Goal: Transaction & Acquisition: Purchase product/service

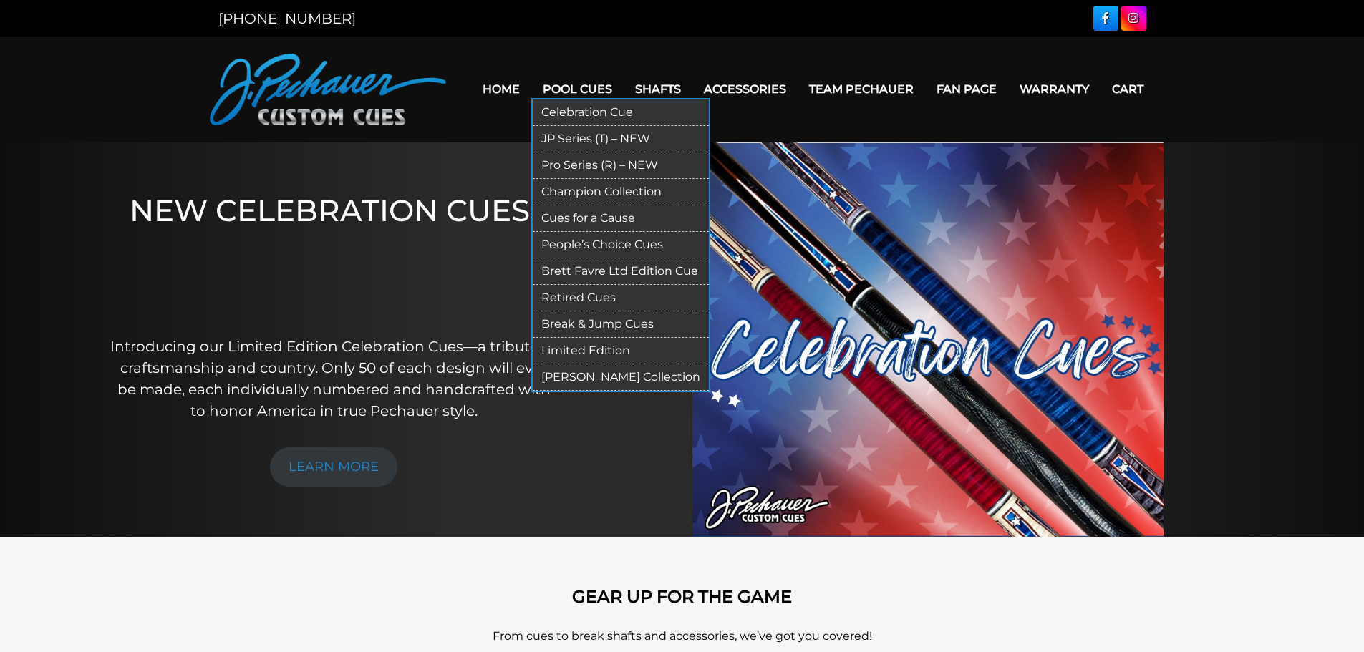
click at [573, 299] on link "Retired Cues" at bounding box center [621, 298] width 176 height 26
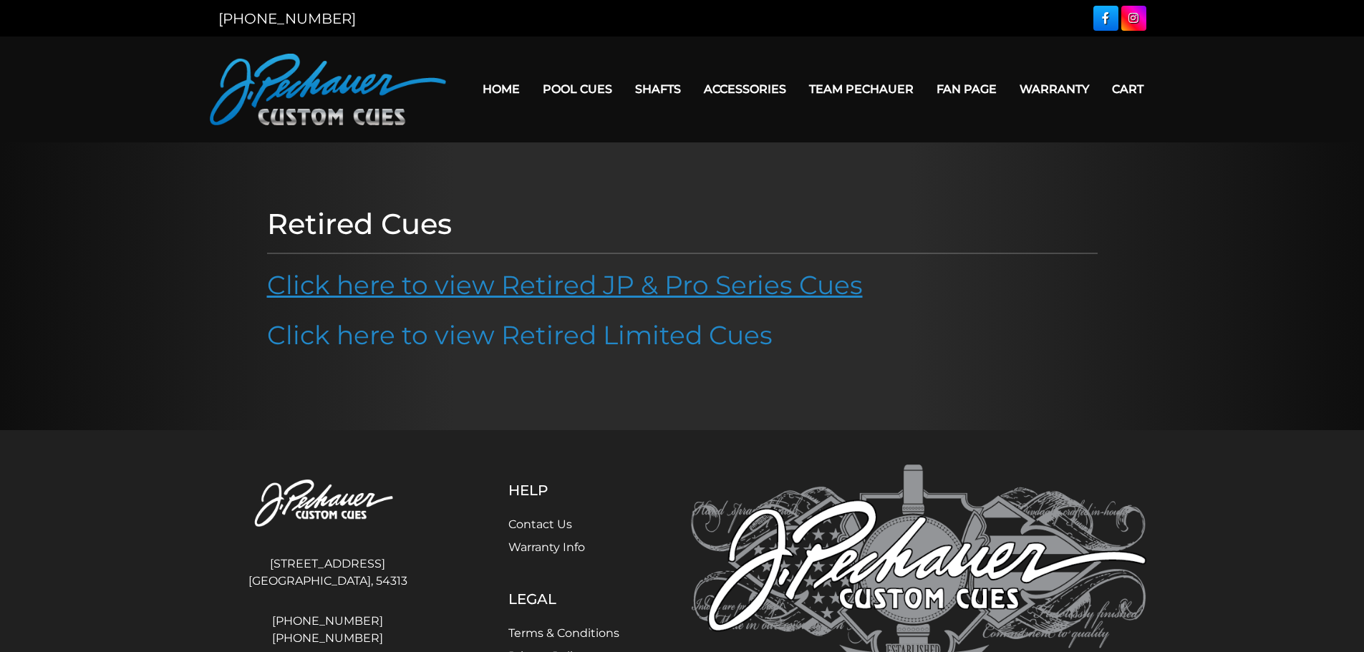
click at [679, 288] on link "Click here to view Retired JP & Pro Series Cues" at bounding box center [565, 284] width 596 height 31
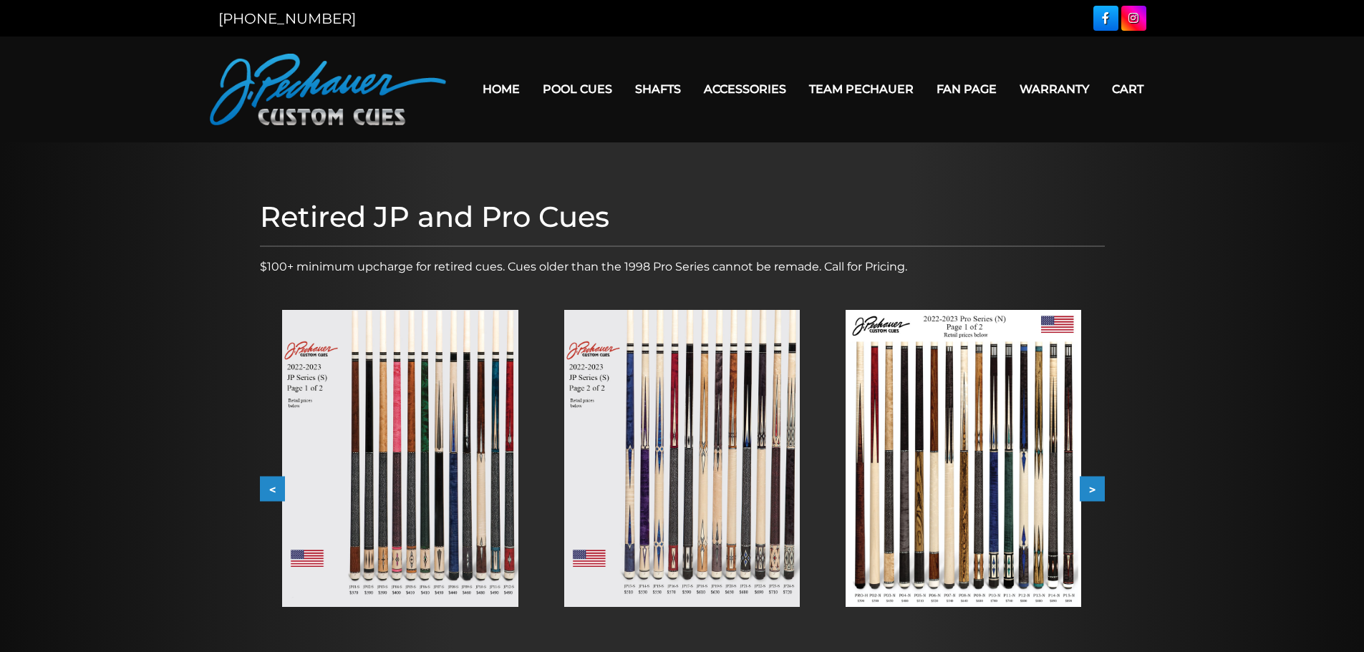
click at [271, 492] on button "<" at bounding box center [272, 489] width 25 height 25
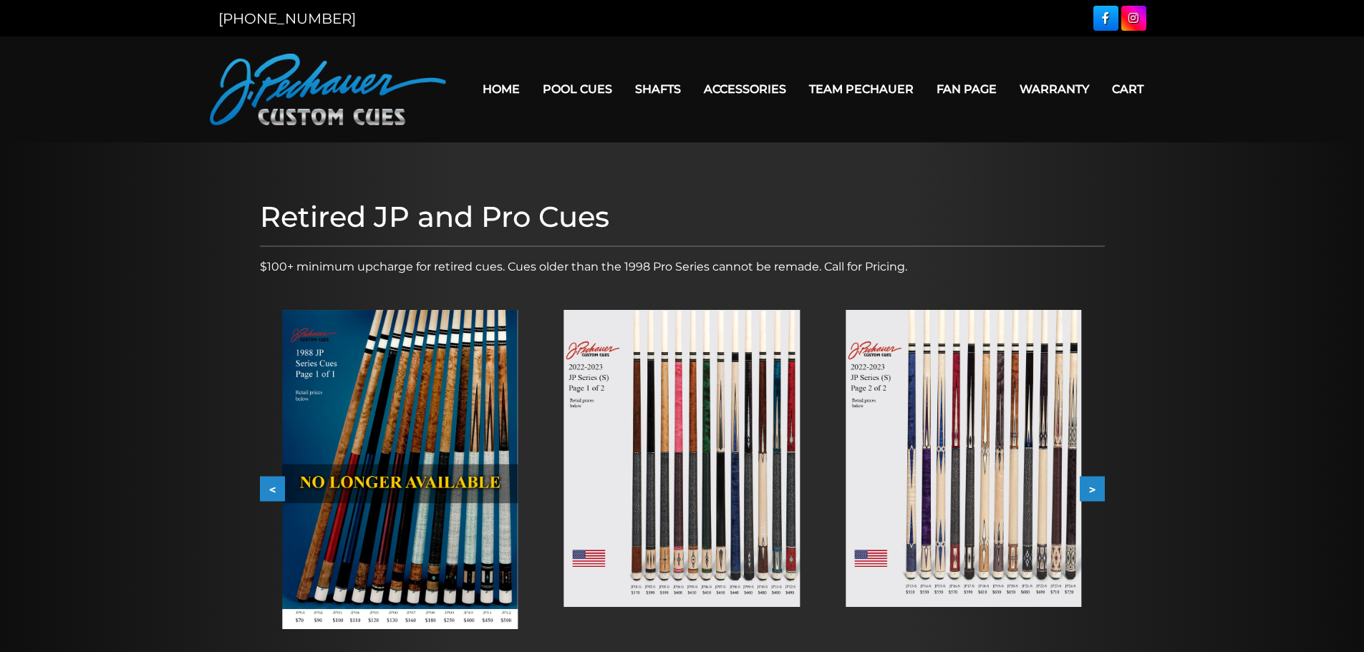
click at [264, 484] on button "<" at bounding box center [272, 489] width 25 height 25
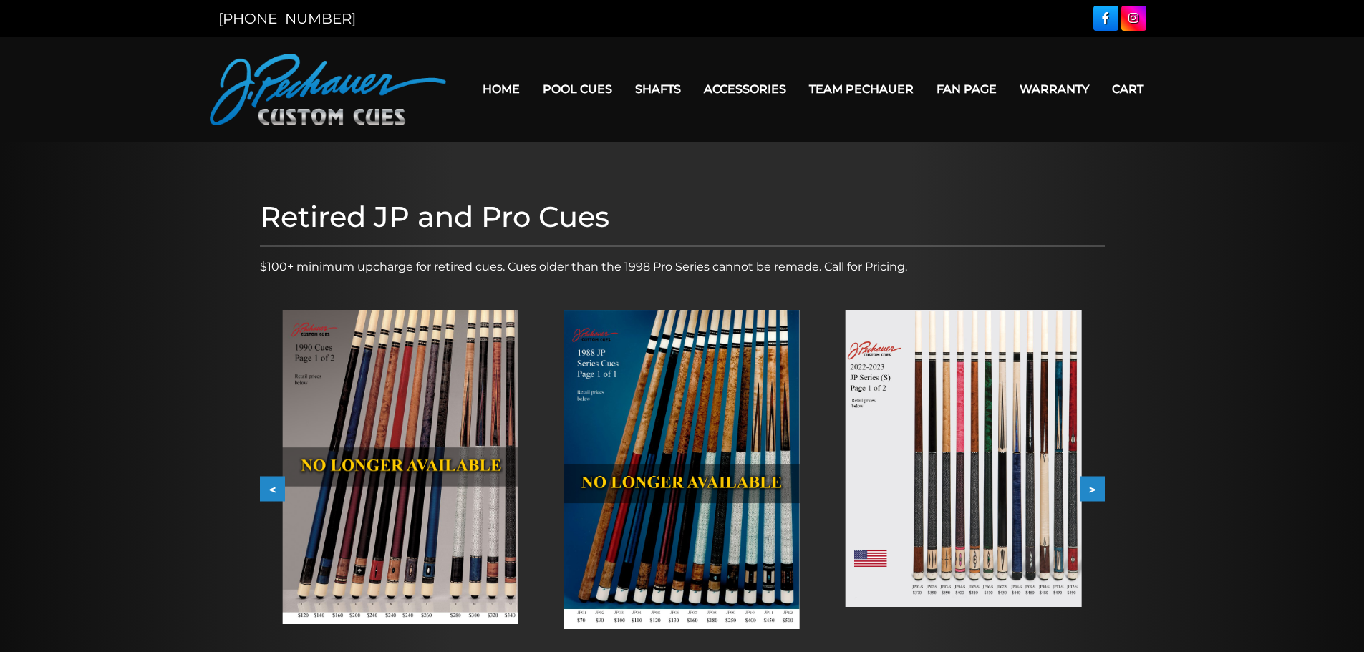
click at [264, 484] on button "<" at bounding box center [272, 489] width 25 height 25
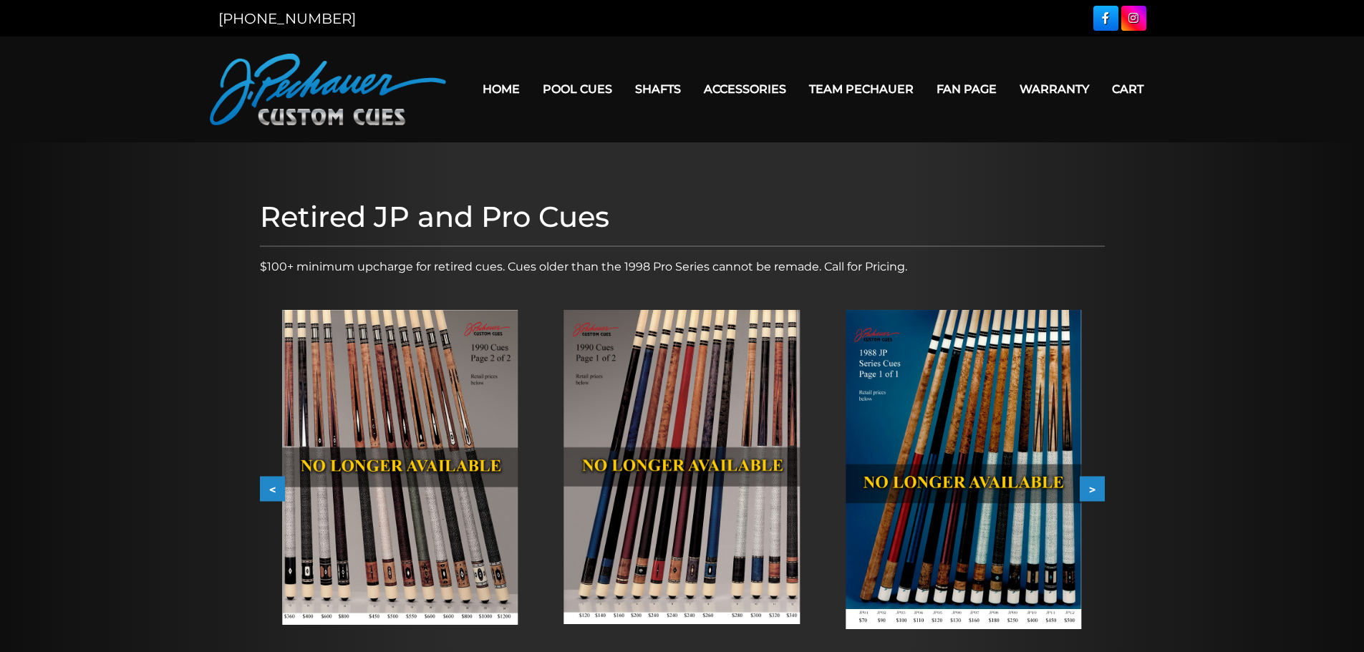
click at [376, 565] on img at bounding box center [399, 467] width 235 height 315
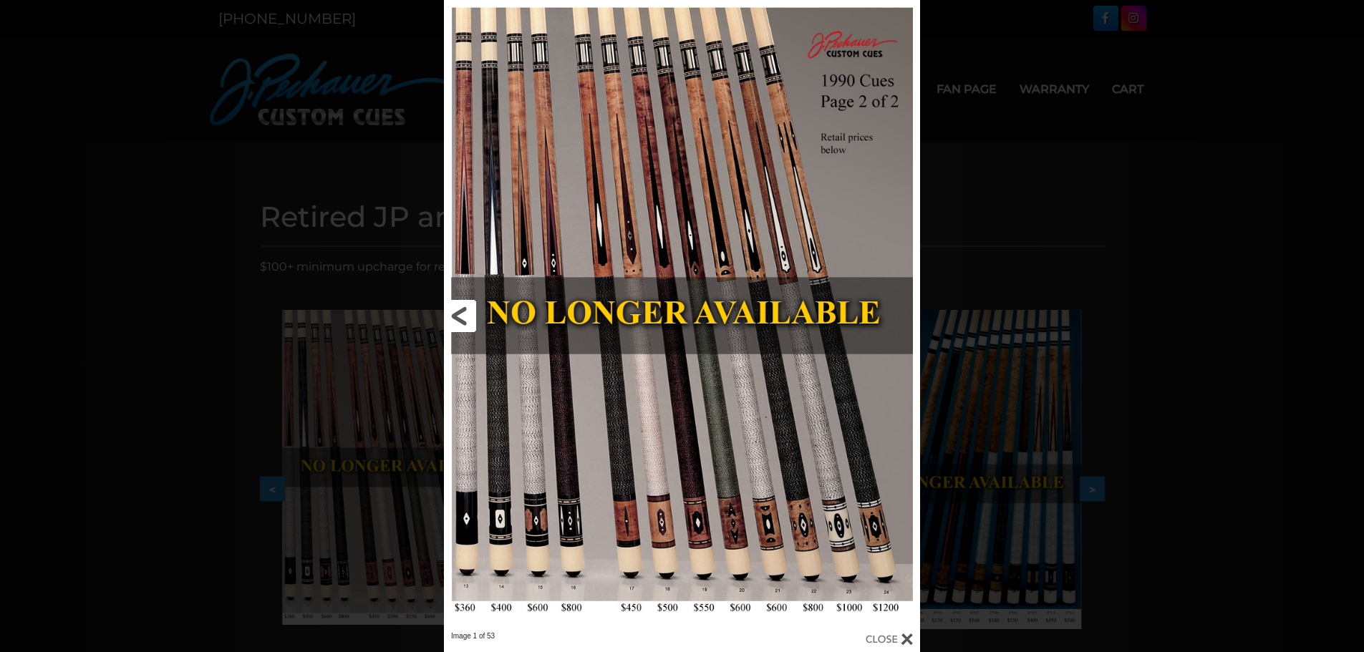
click at [459, 315] on link at bounding box center [551, 315] width 214 height 631
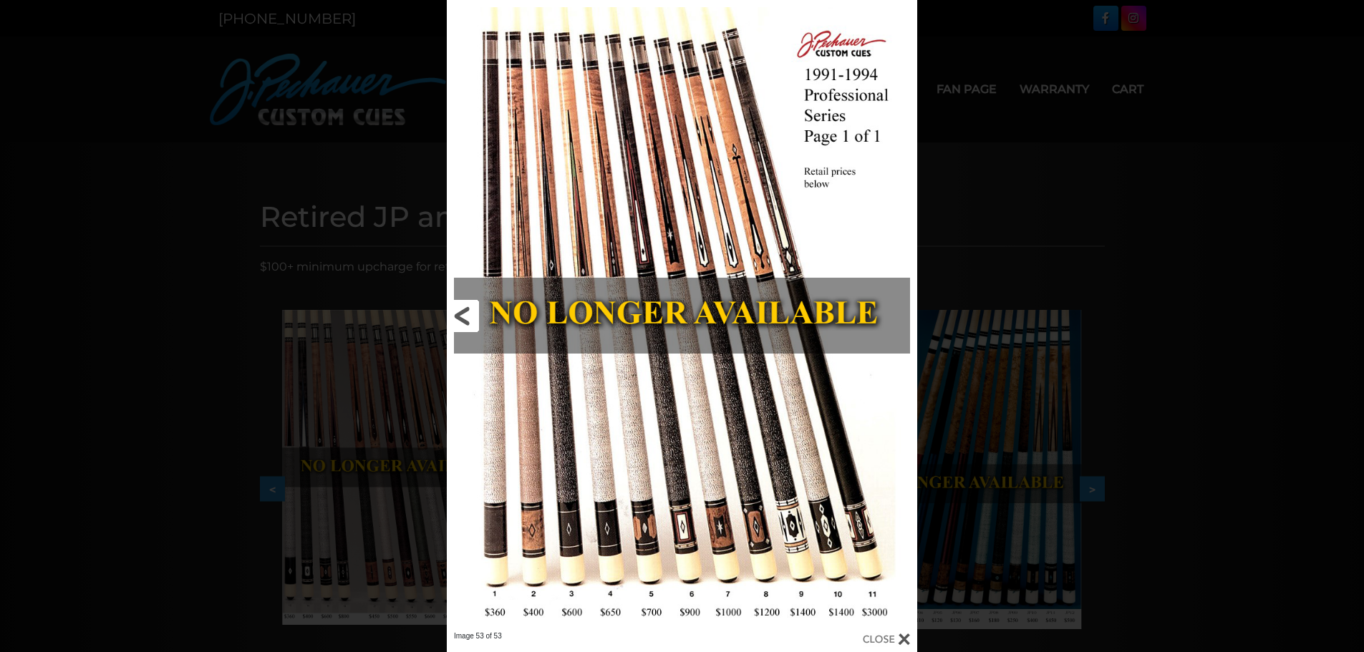
click at [462, 315] on link at bounding box center [553, 315] width 212 height 631
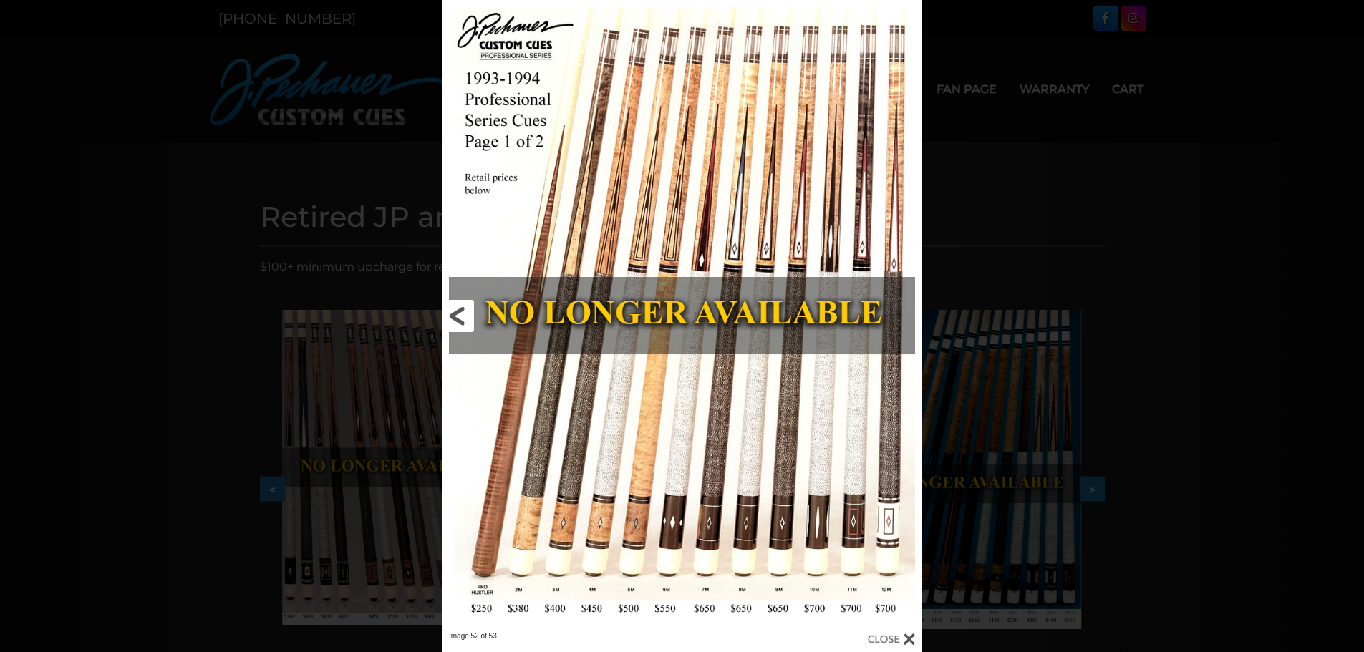
click at [462, 315] on link at bounding box center [550, 315] width 216 height 631
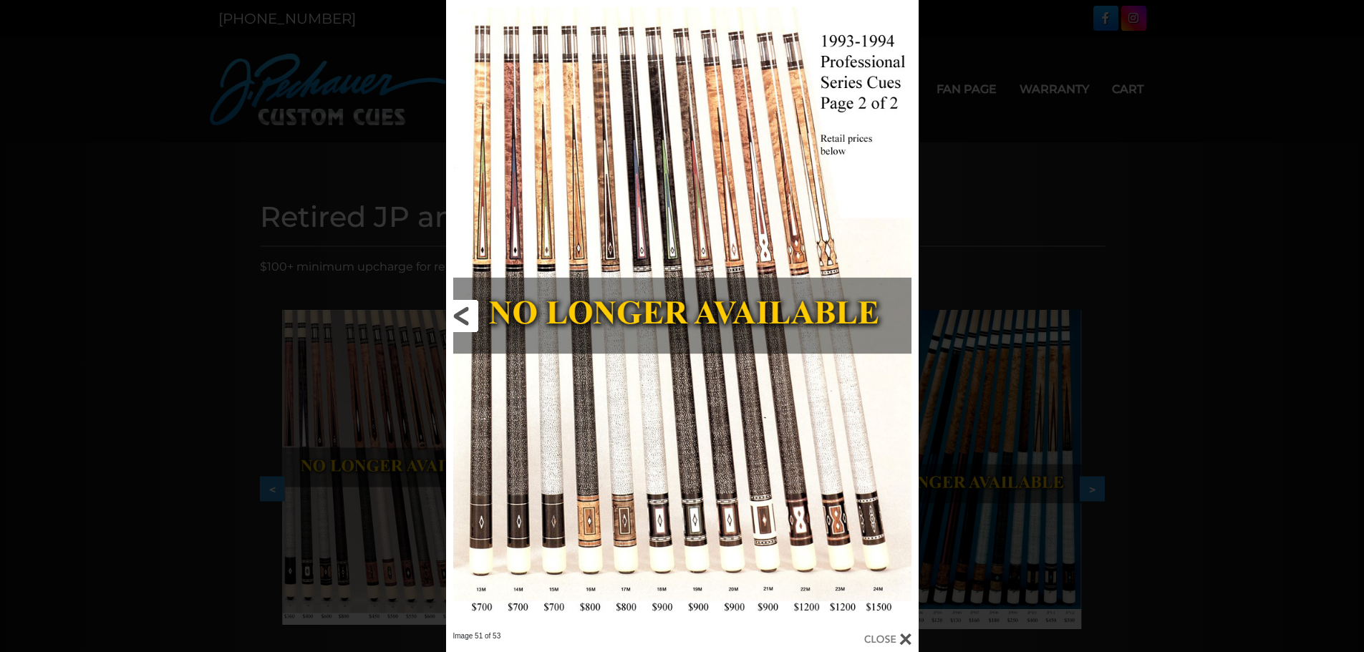
click at [462, 315] on link at bounding box center [552, 315] width 213 height 631
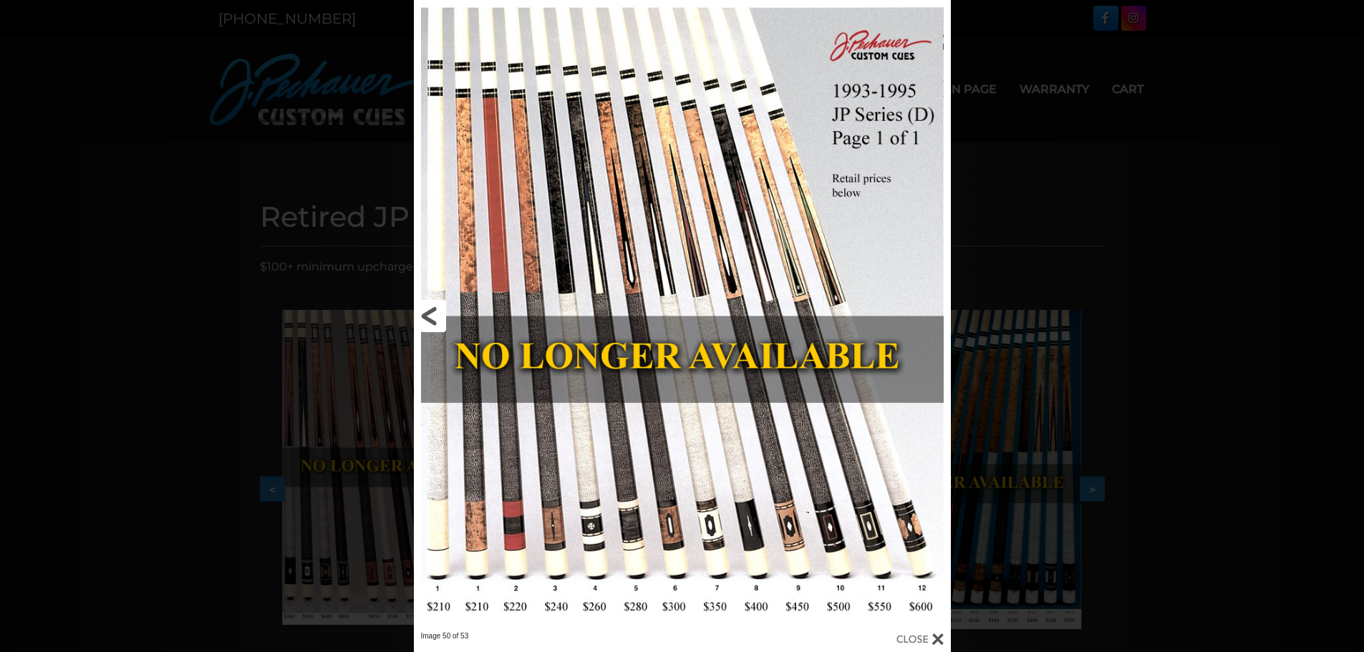
click at [462, 315] on link at bounding box center [535, 315] width 242 height 631
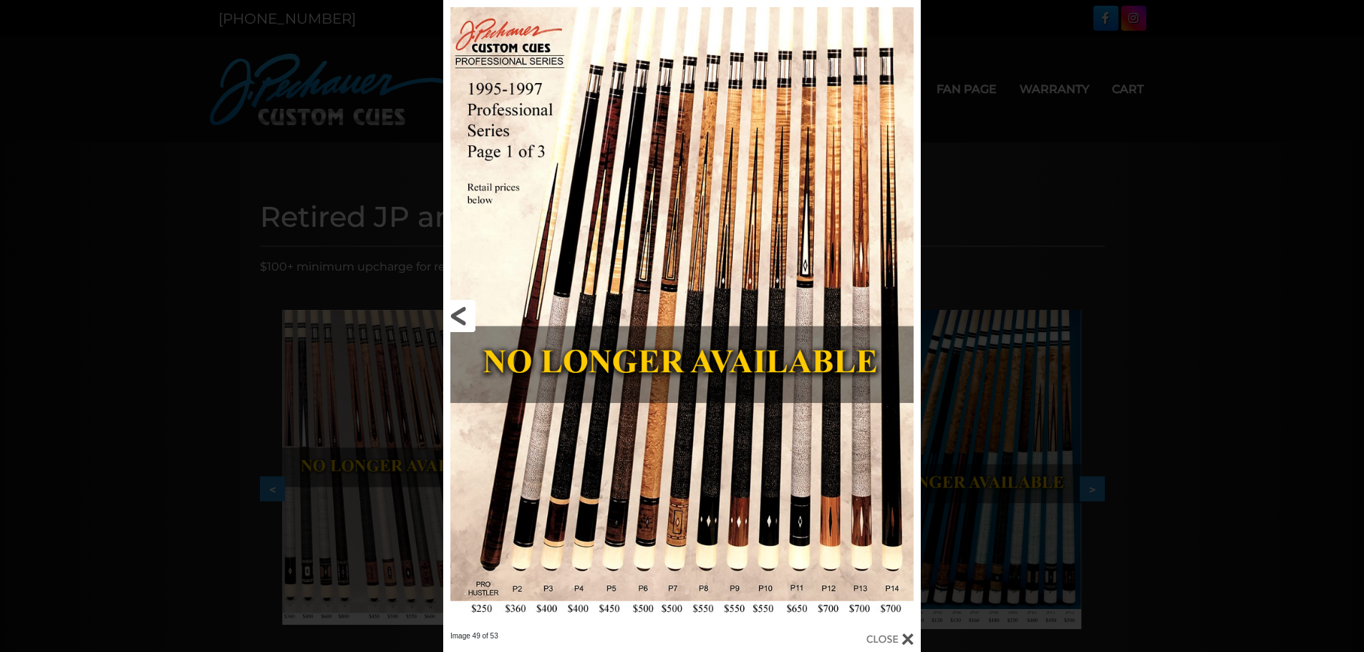
click at [462, 315] on link at bounding box center [550, 315] width 215 height 631
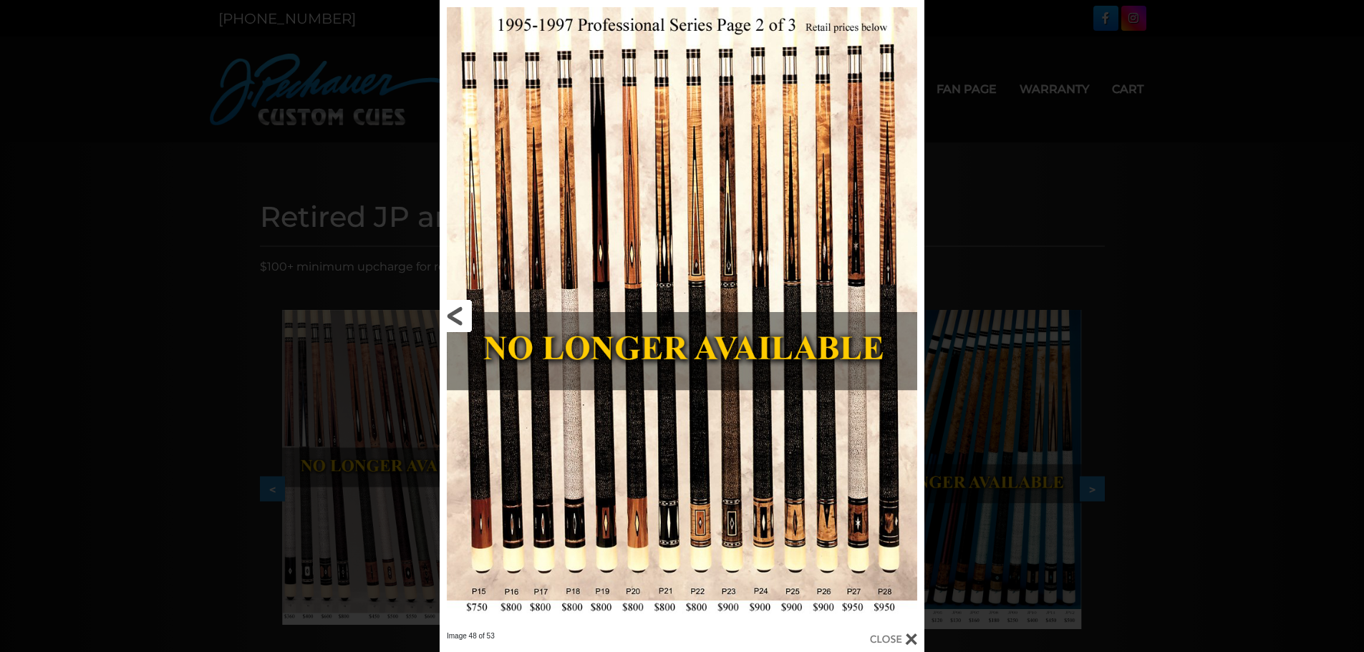
click at [462, 315] on link at bounding box center [548, 315] width 218 height 631
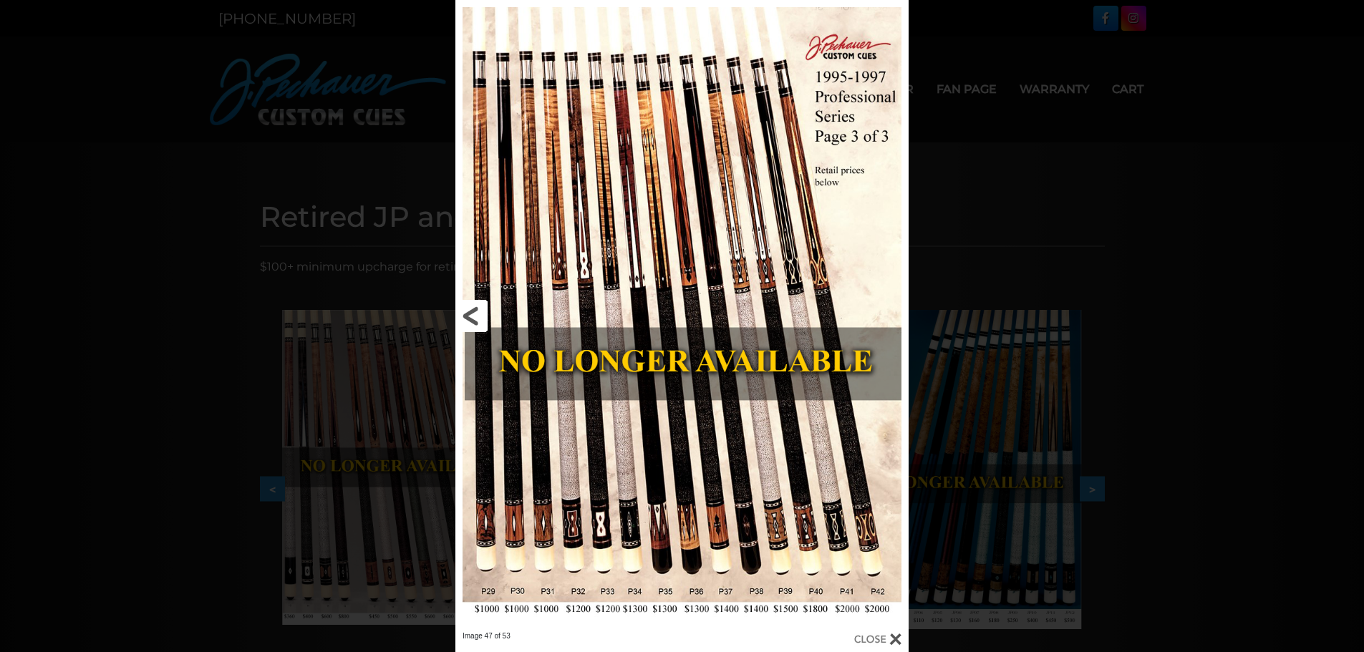
click at [477, 321] on link at bounding box center [557, 315] width 204 height 631
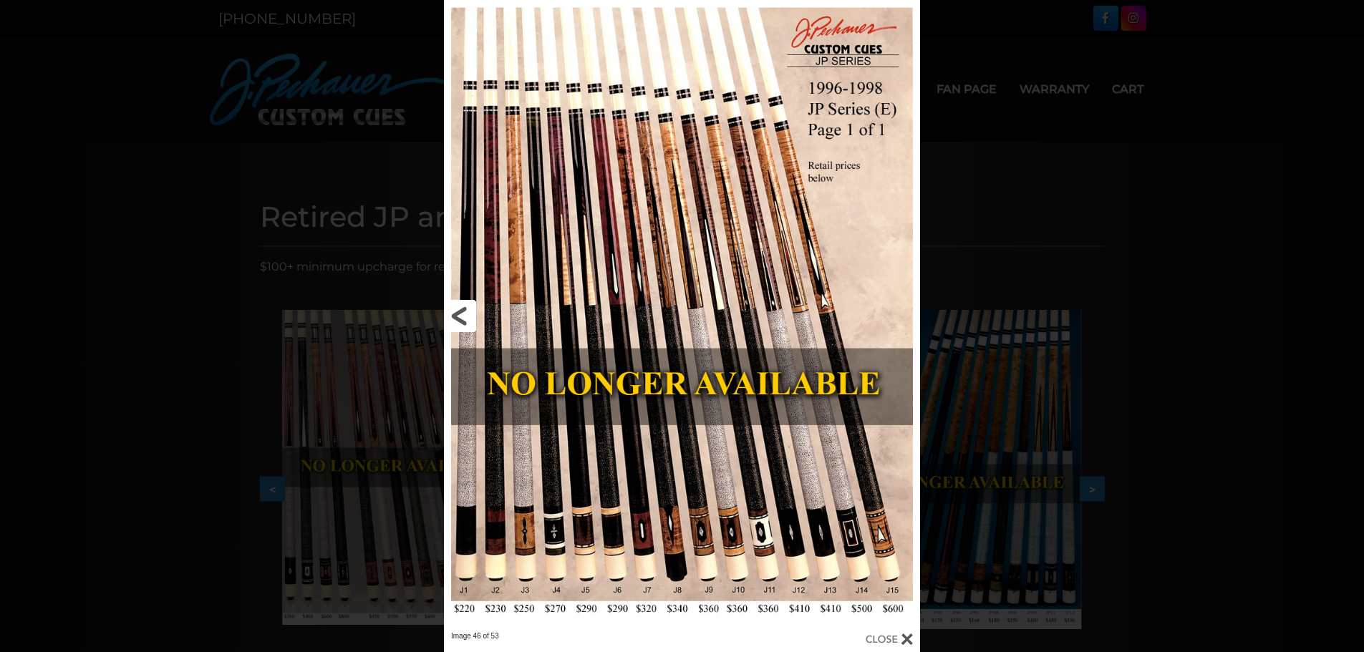
click at [477, 321] on link at bounding box center [551, 315] width 214 height 631
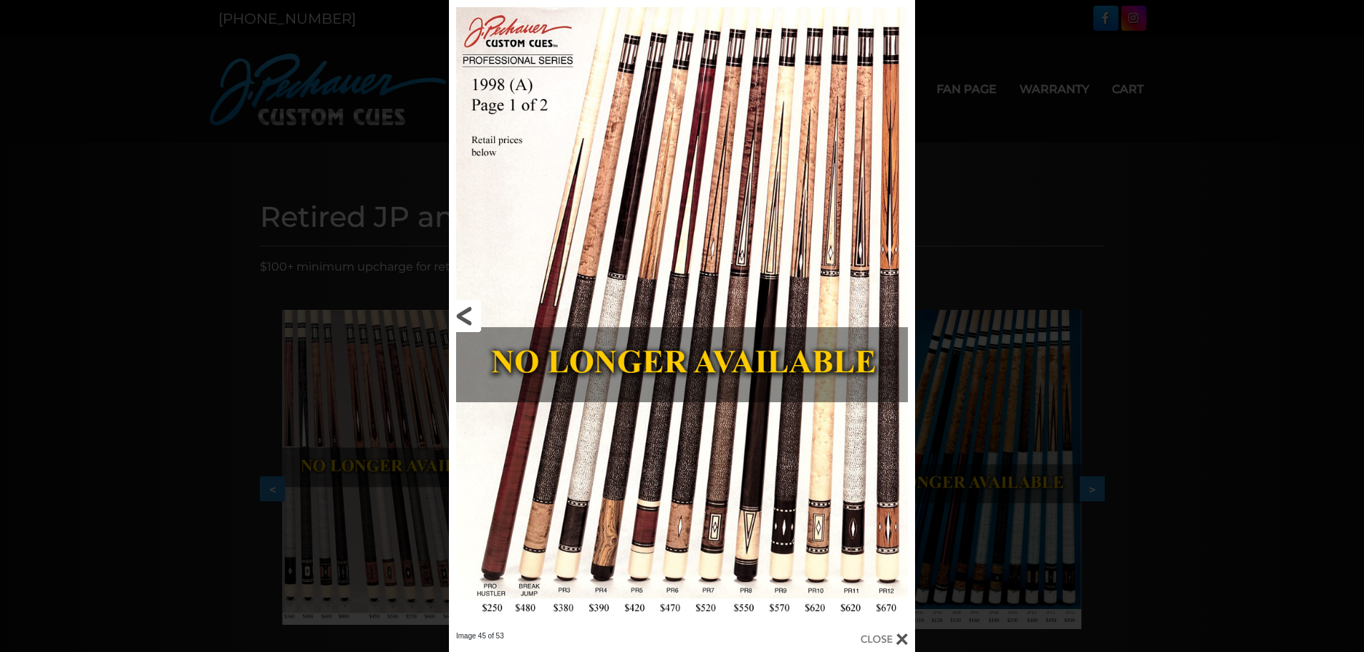
click at [477, 321] on link at bounding box center [554, 315] width 210 height 631
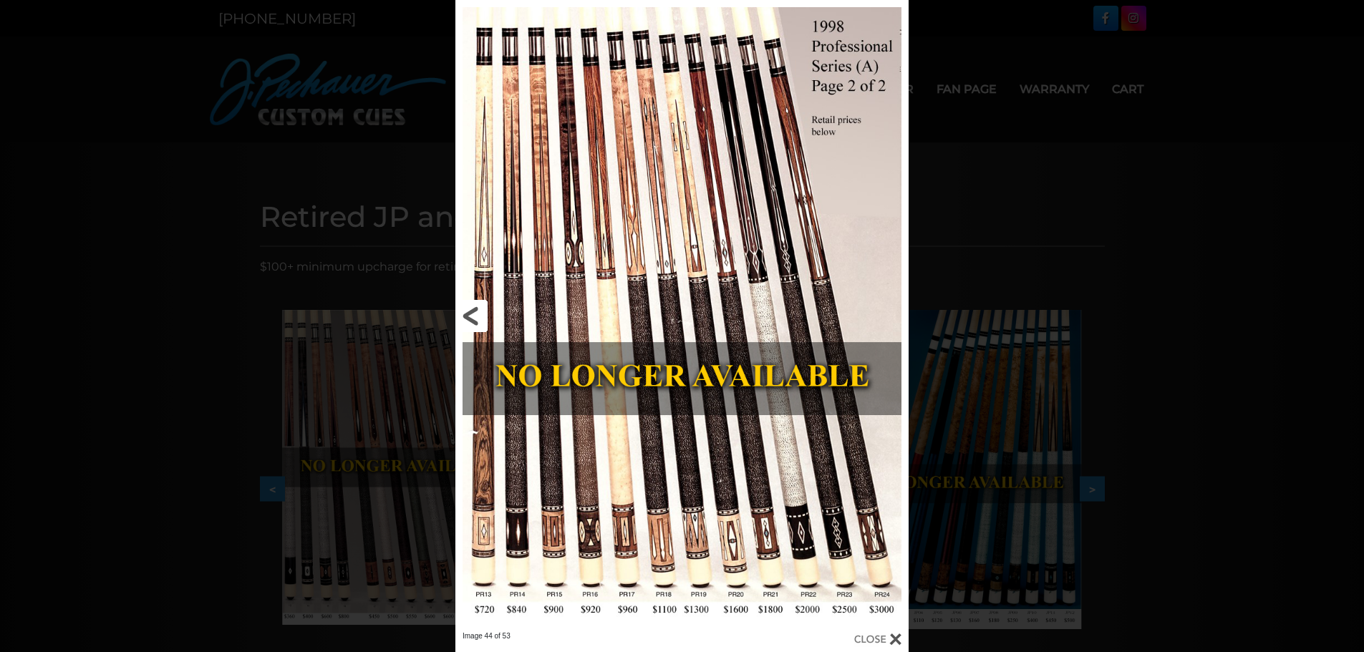
click at [477, 321] on link at bounding box center [557, 315] width 204 height 631
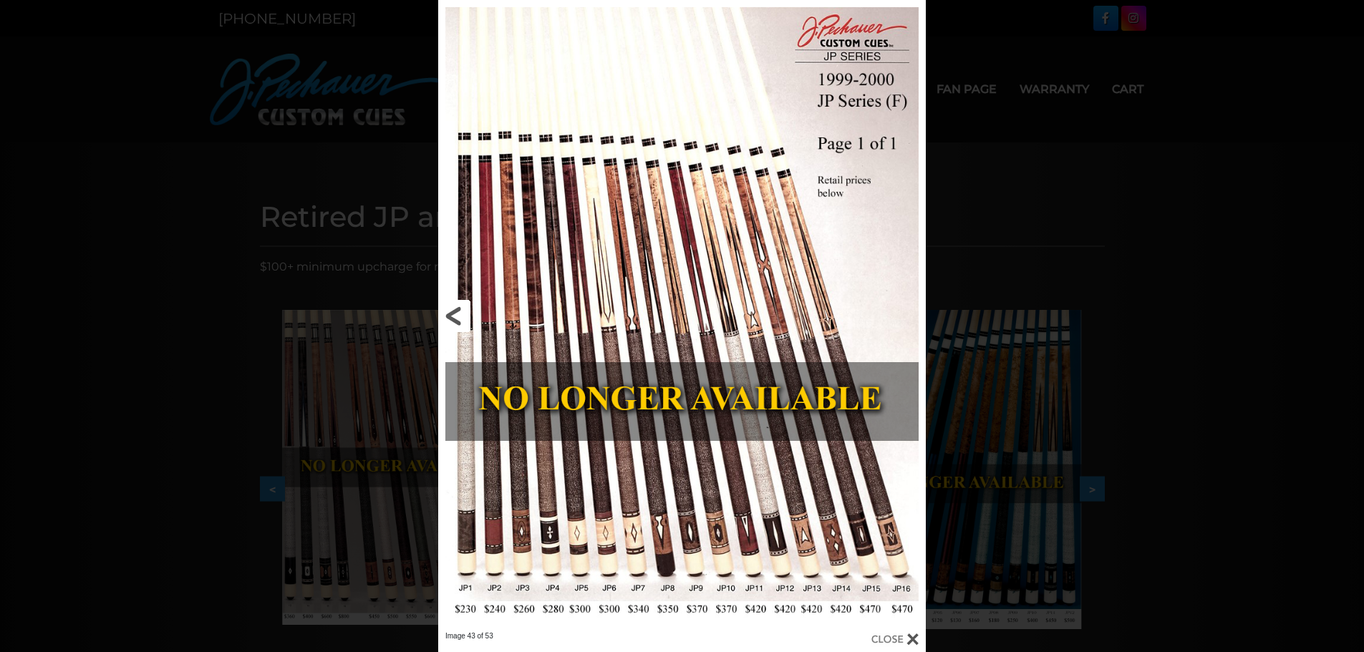
click at [467, 321] on link at bounding box center [547, 315] width 219 height 631
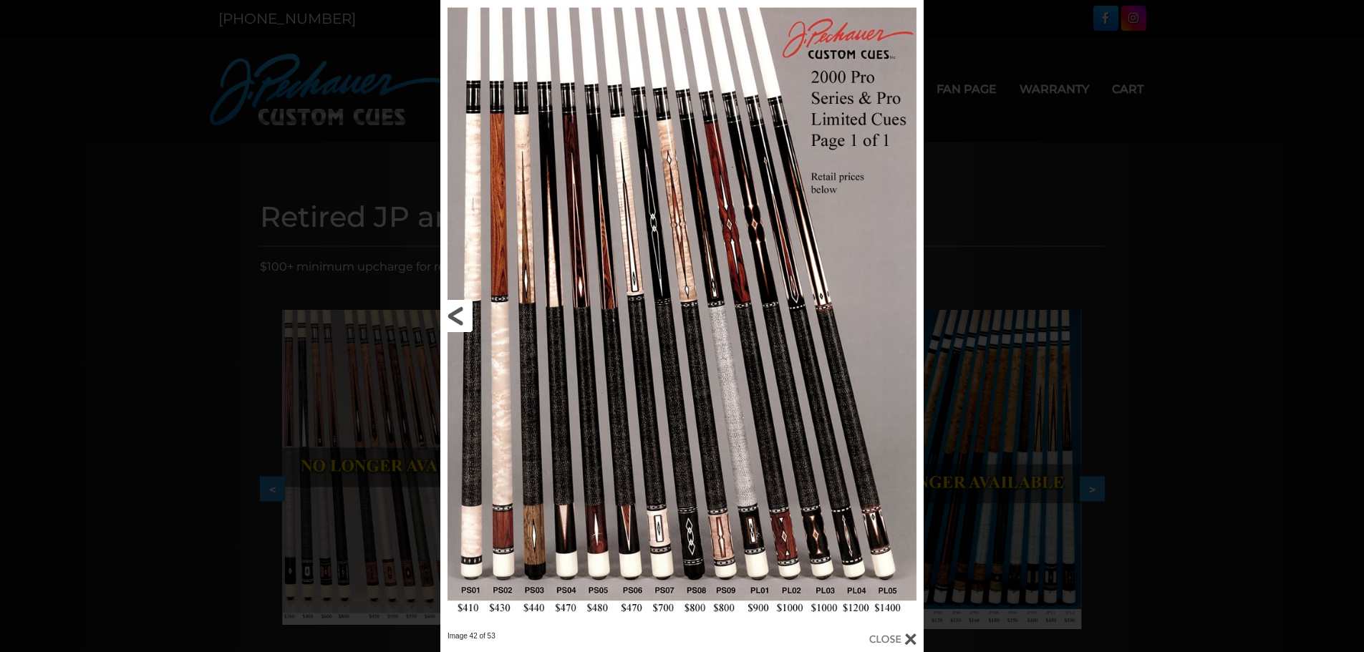
click at [467, 321] on link at bounding box center [549, 315] width 218 height 631
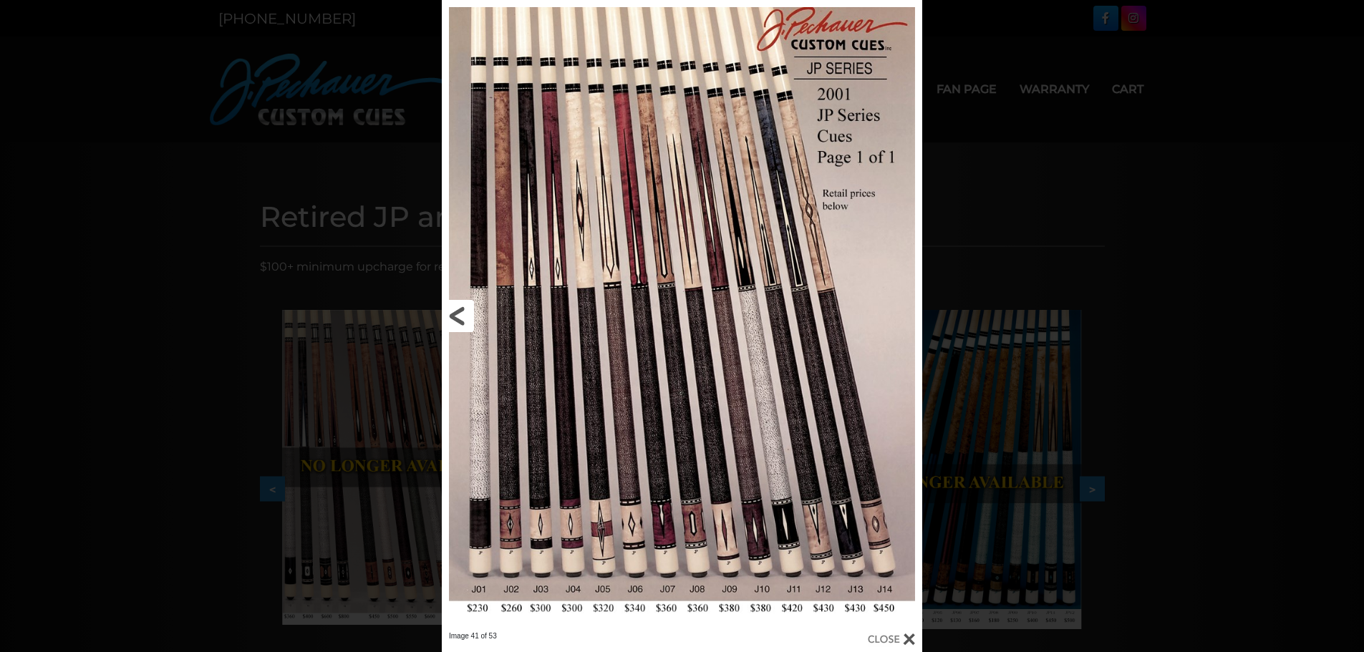
click at [467, 321] on link at bounding box center [550, 315] width 216 height 631
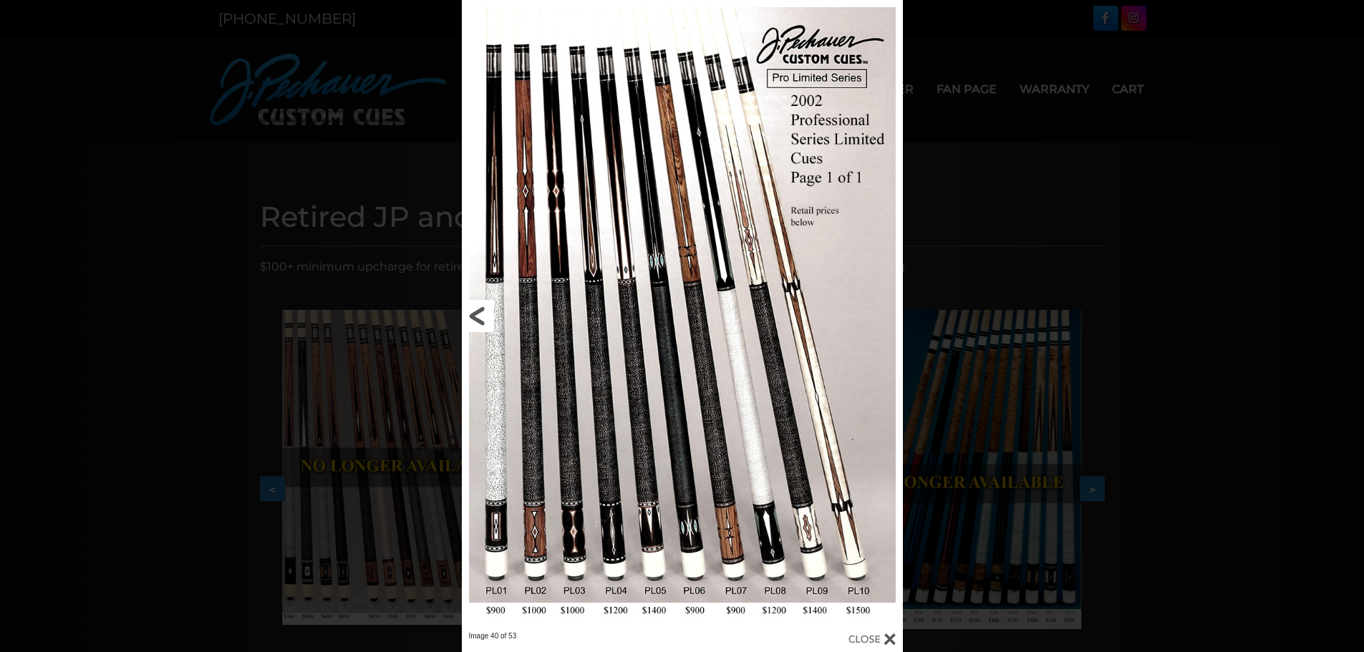
click at [483, 320] on link at bounding box center [561, 315] width 198 height 631
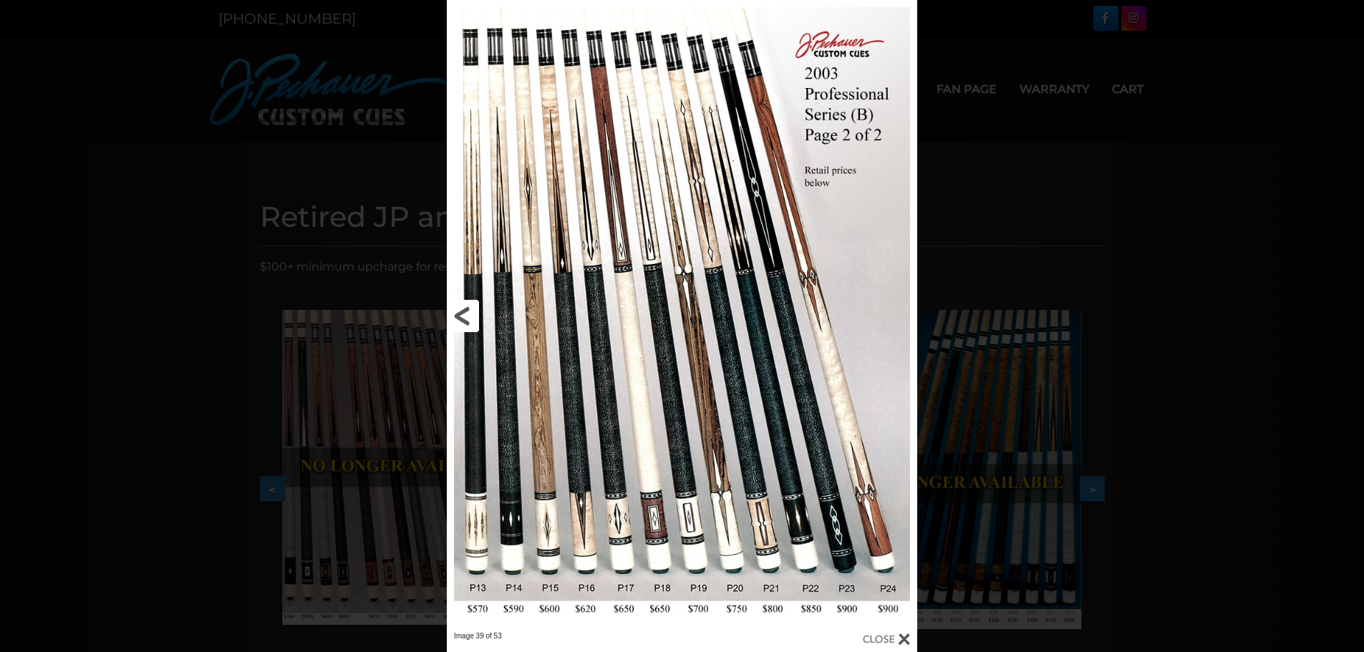
click at [468, 316] on link at bounding box center [553, 315] width 212 height 631
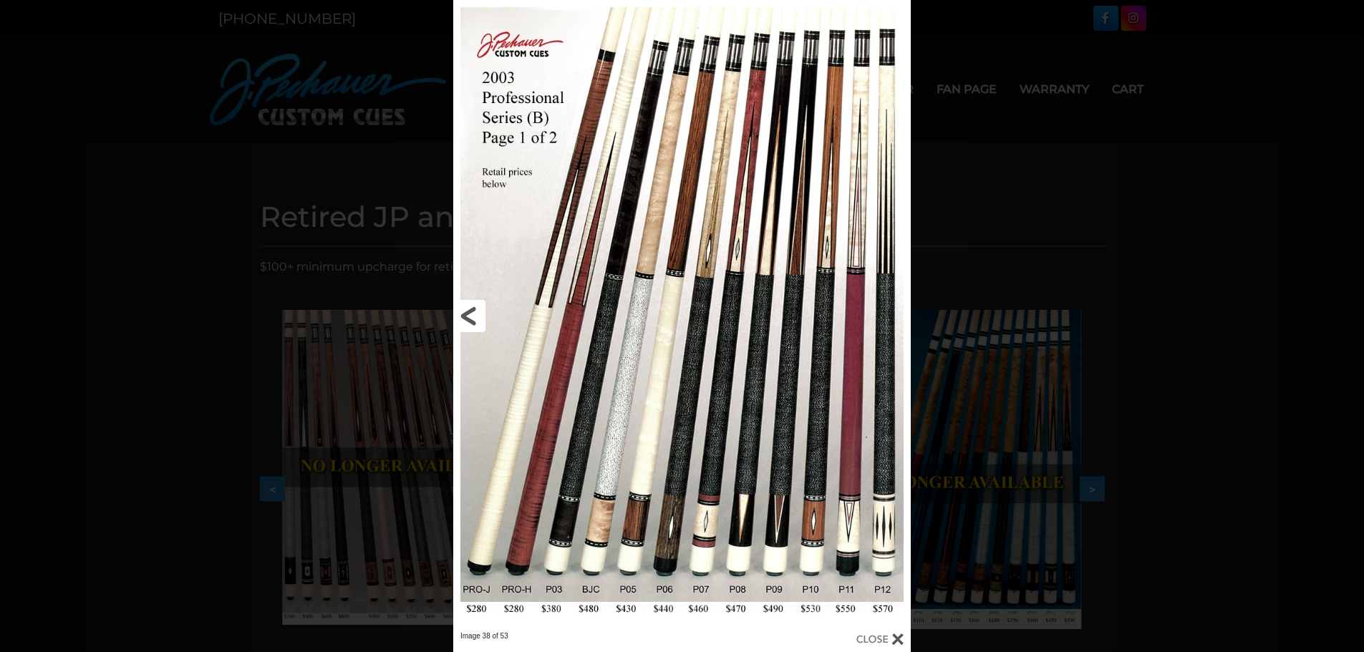
click at [468, 316] on link at bounding box center [556, 315] width 206 height 631
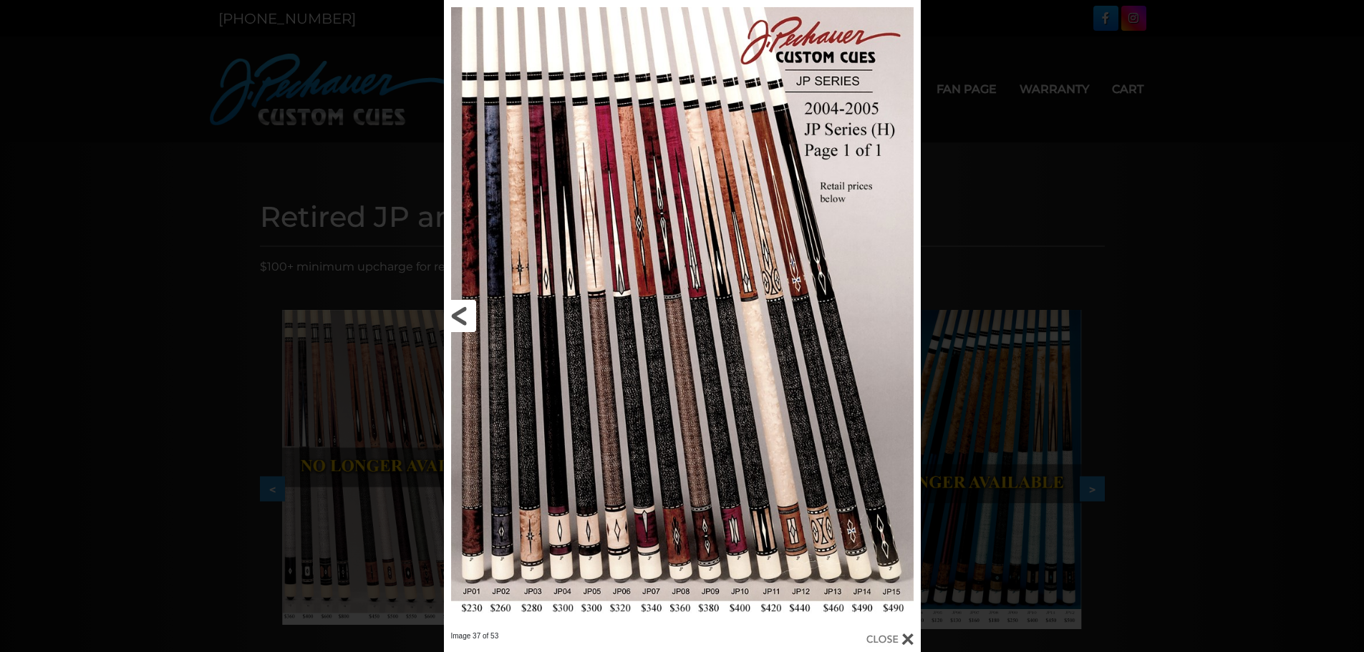
click at [468, 316] on link at bounding box center [551, 315] width 215 height 631
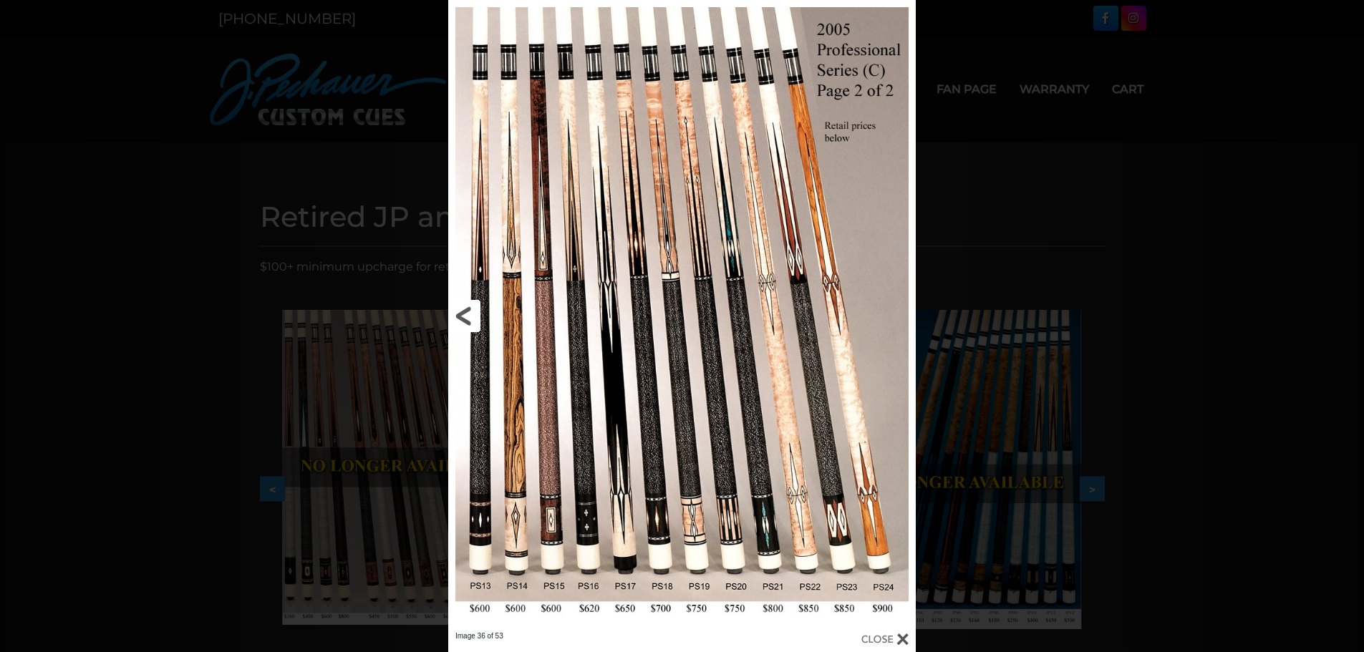
click at [468, 316] on link at bounding box center [553, 315] width 210 height 631
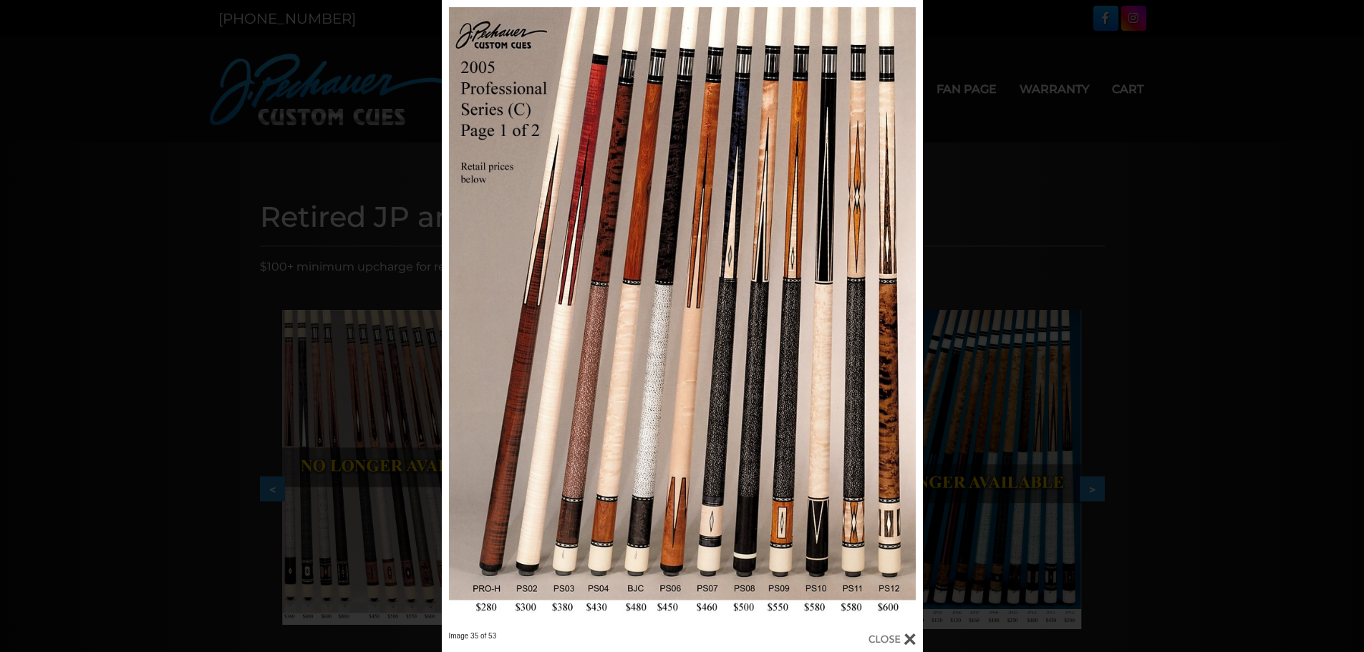
click at [1003, 203] on div "Image 35 of 53" at bounding box center [682, 326] width 1364 height 652
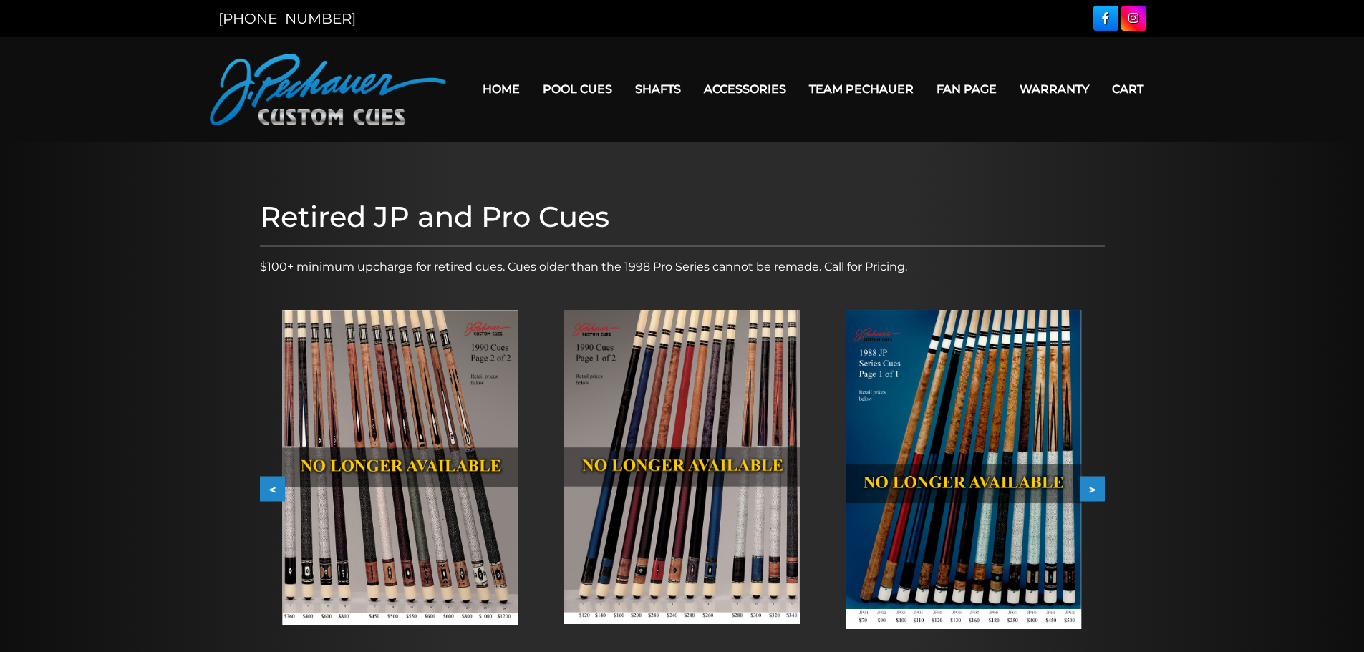
click at [273, 488] on button "<" at bounding box center [272, 489] width 25 height 25
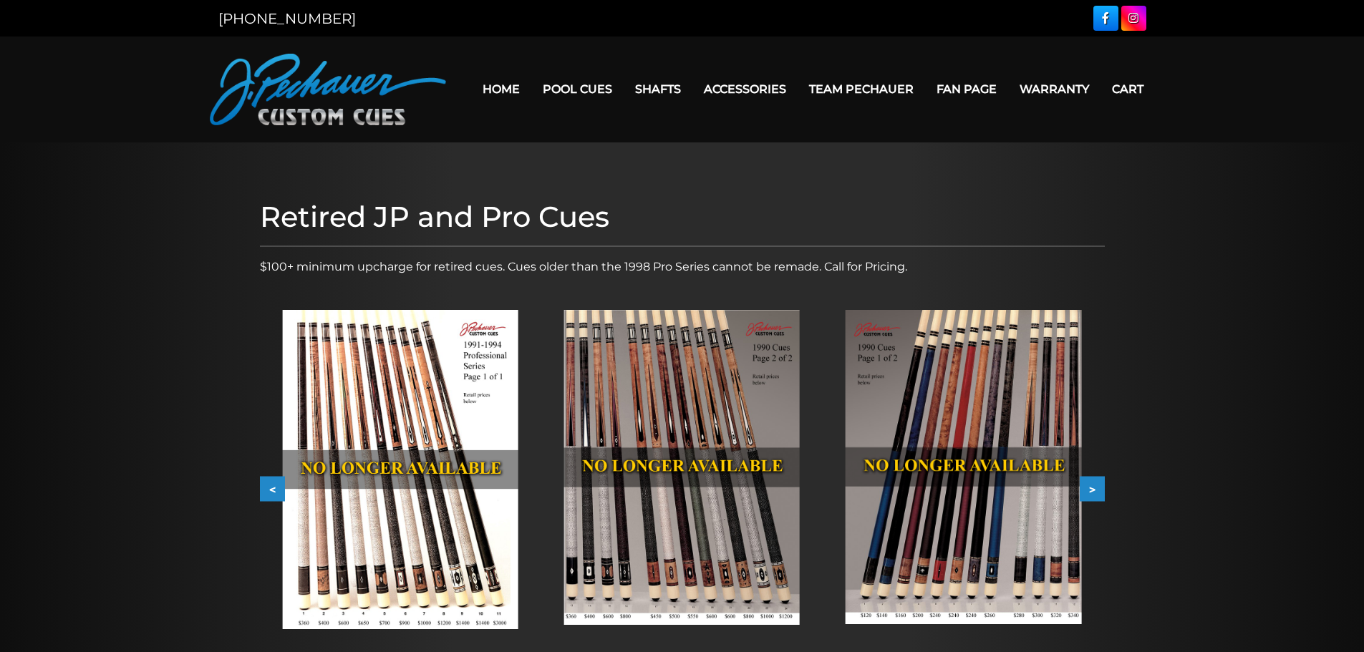
click at [273, 488] on button "<" at bounding box center [272, 489] width 25 height 25
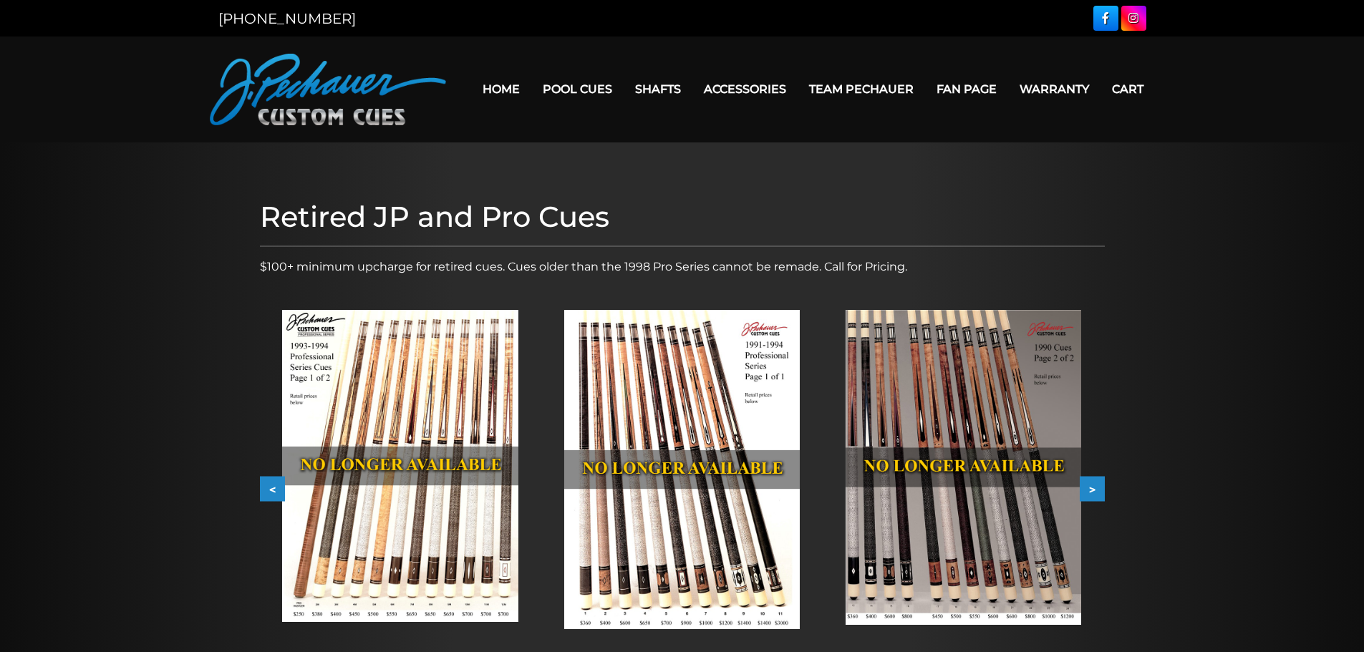
click at [273, 488] on button "<" at bounding box center [272, 489] width 25 height 25
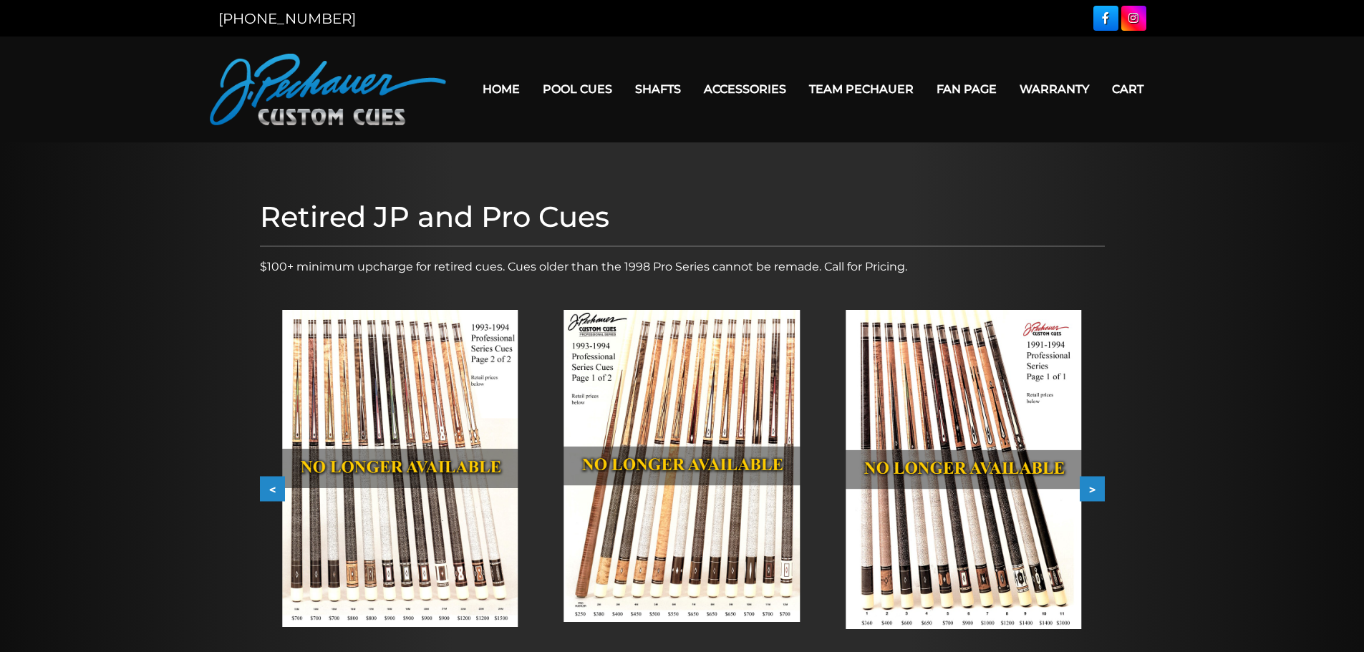
click at [273, 488] on button "<" at bounding box center [272, 489] width 25 height 25
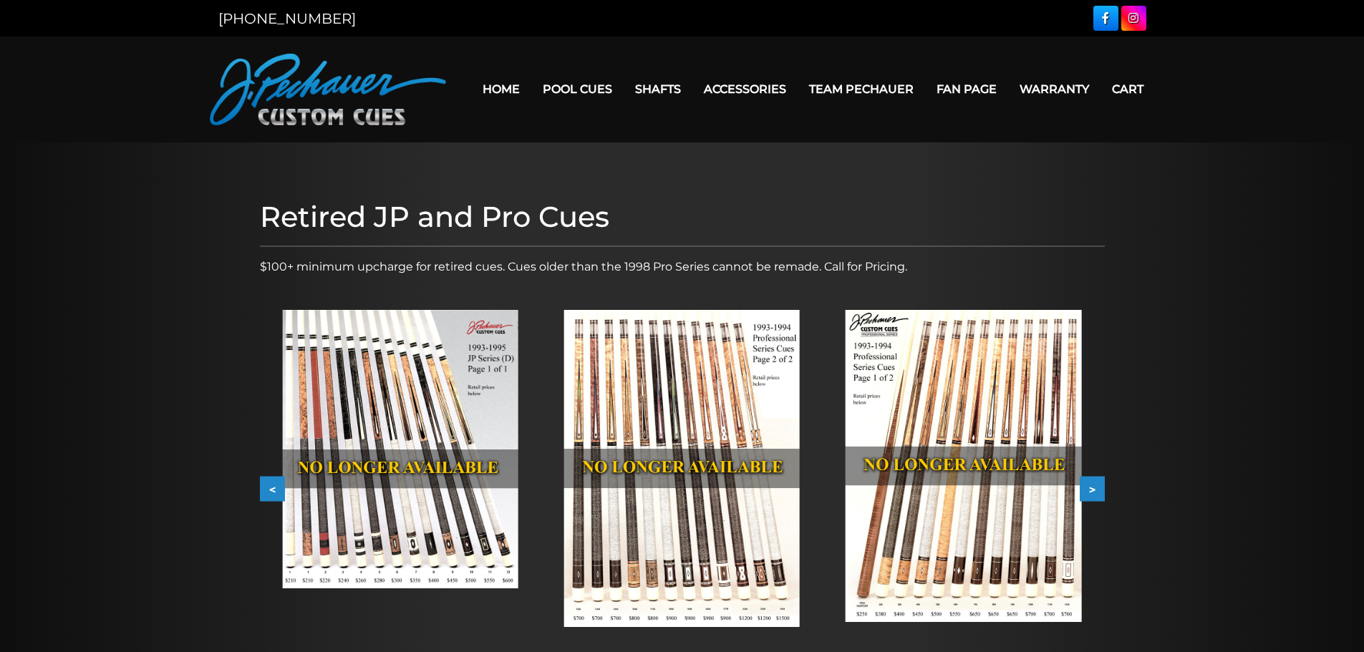
click at [273, 488] on button "<" at bounding box center [272, 489] width 25 height 25
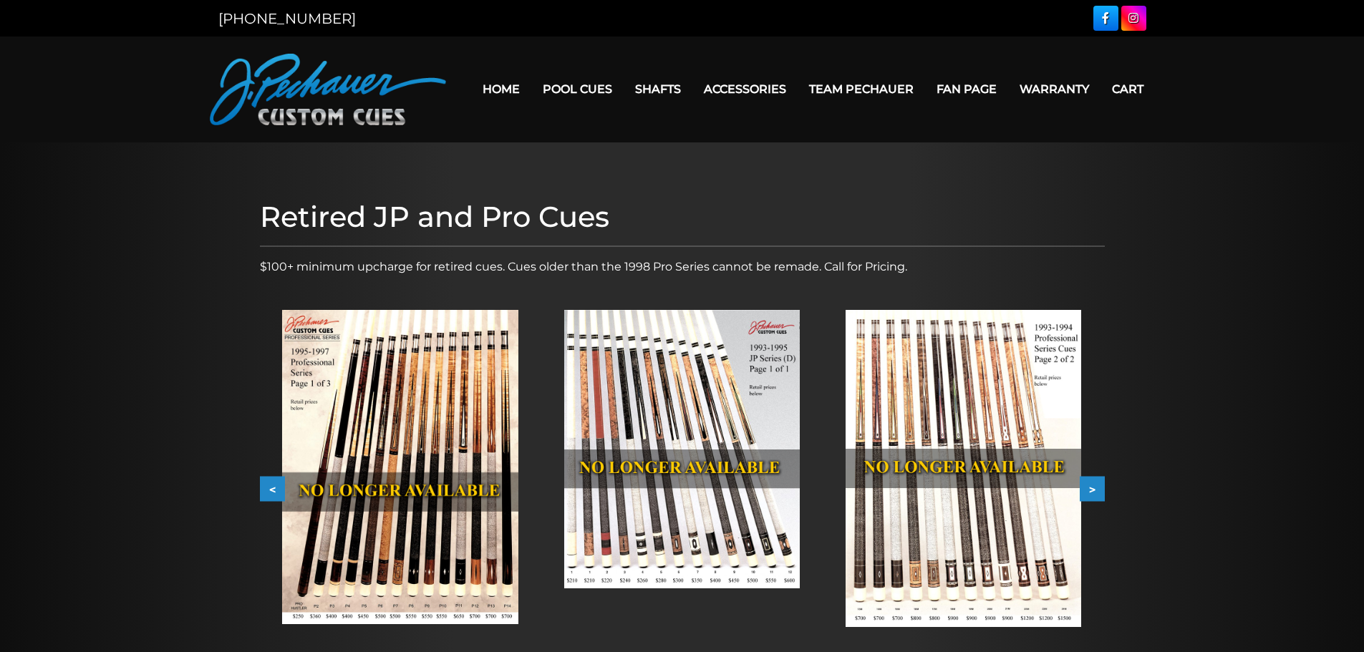
click at [273, 488] on button "<" at bounding box center [272, 489] width 25 height 25
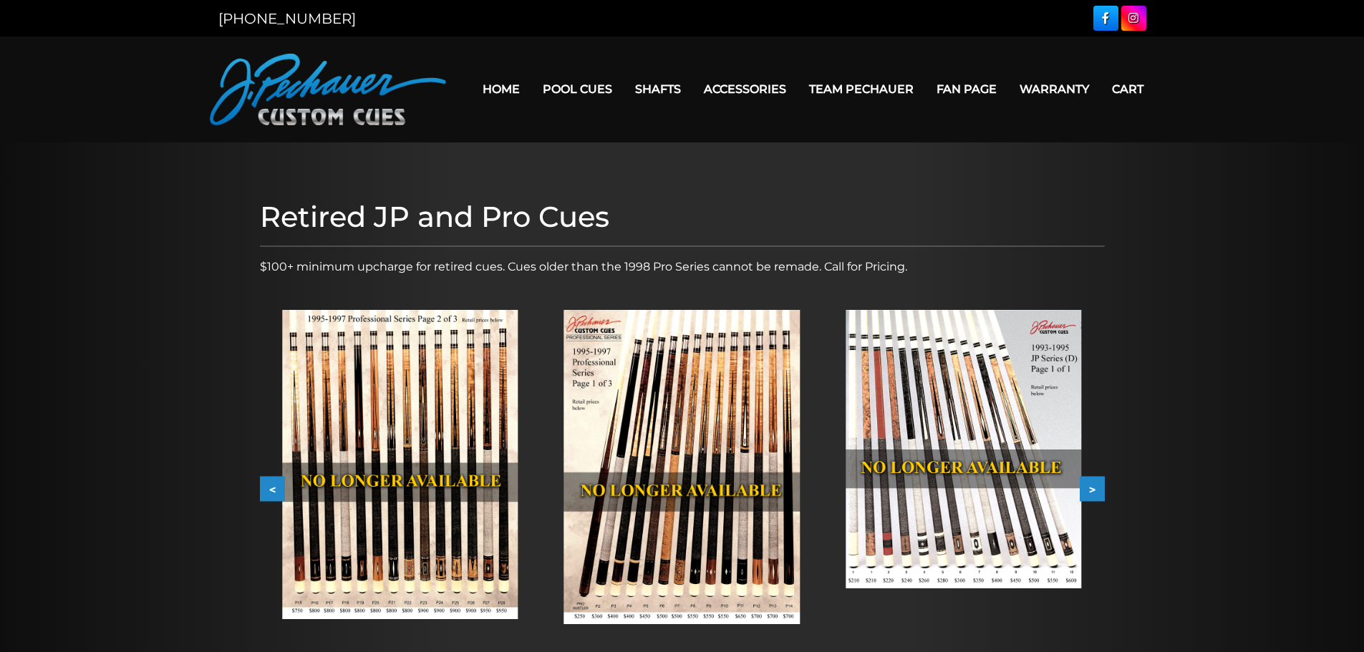
click at [273, 488] on button "<" at bounding box center [272, 489] width 25 height 25
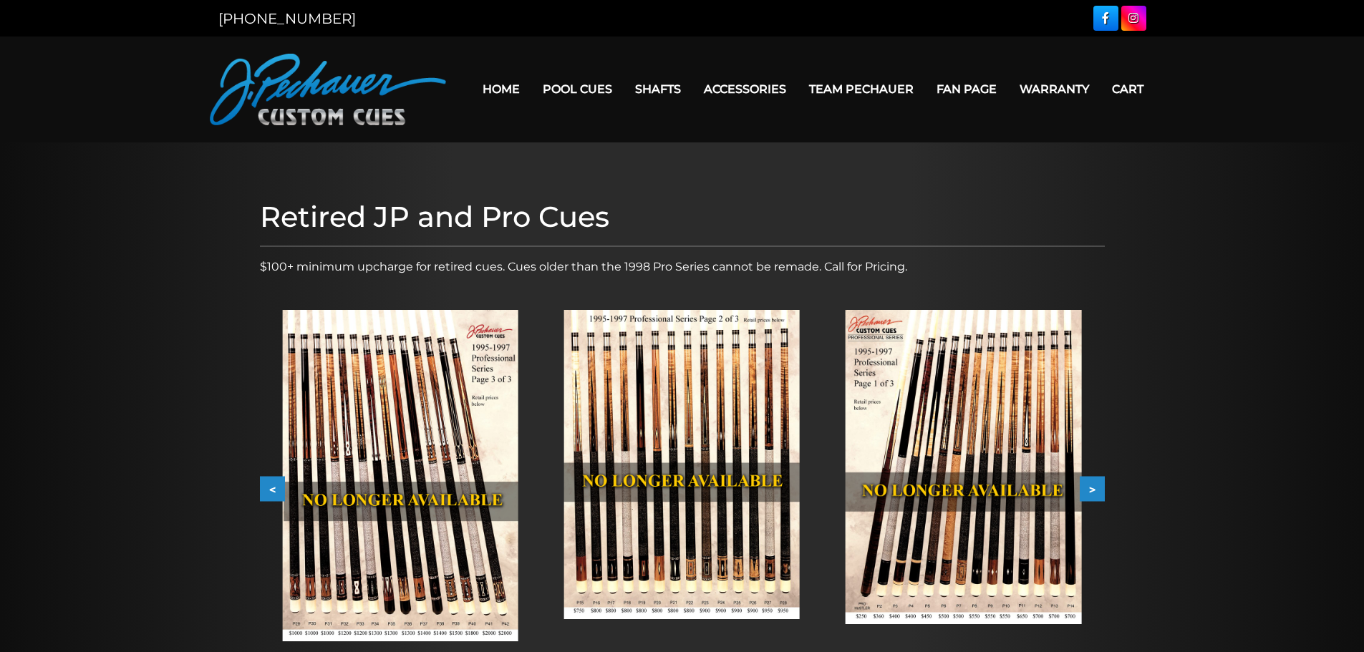
click at [455, 467] on img at bounding box center [399, 475] width 235 height 331
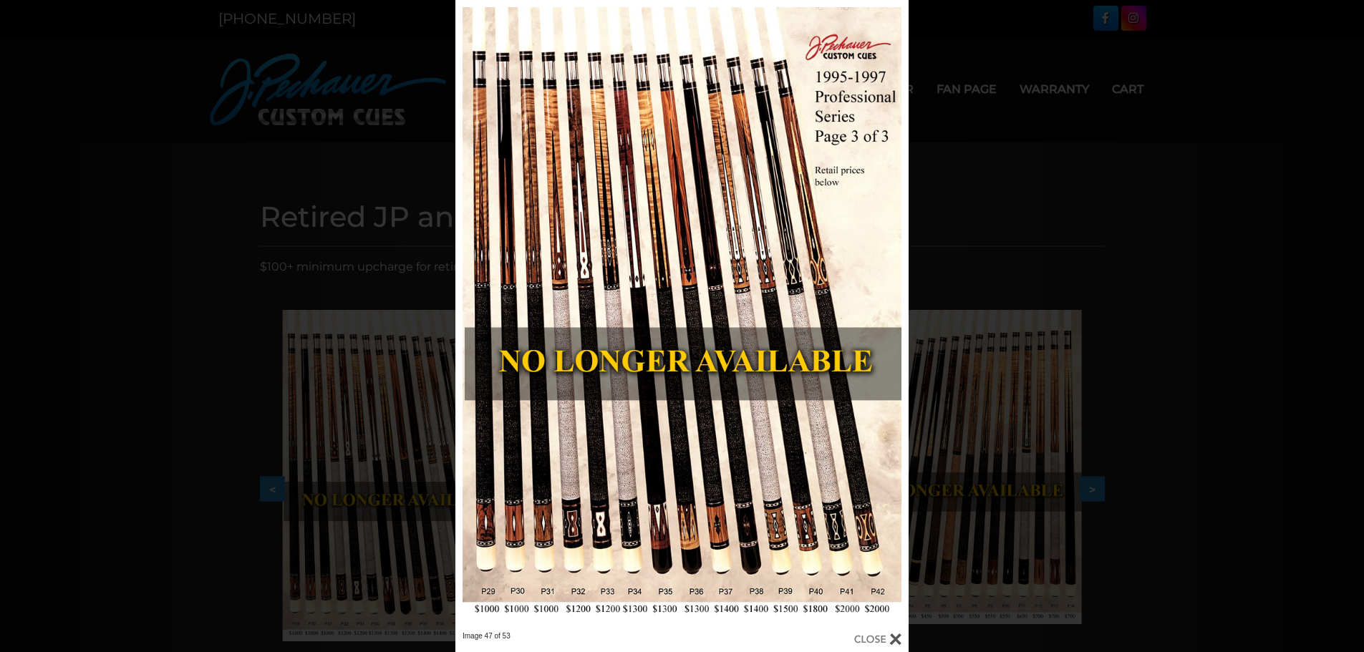
click at [191, 228] on div "Image 47 of 53" at bounding box center [682, 326] width 1364 height 652
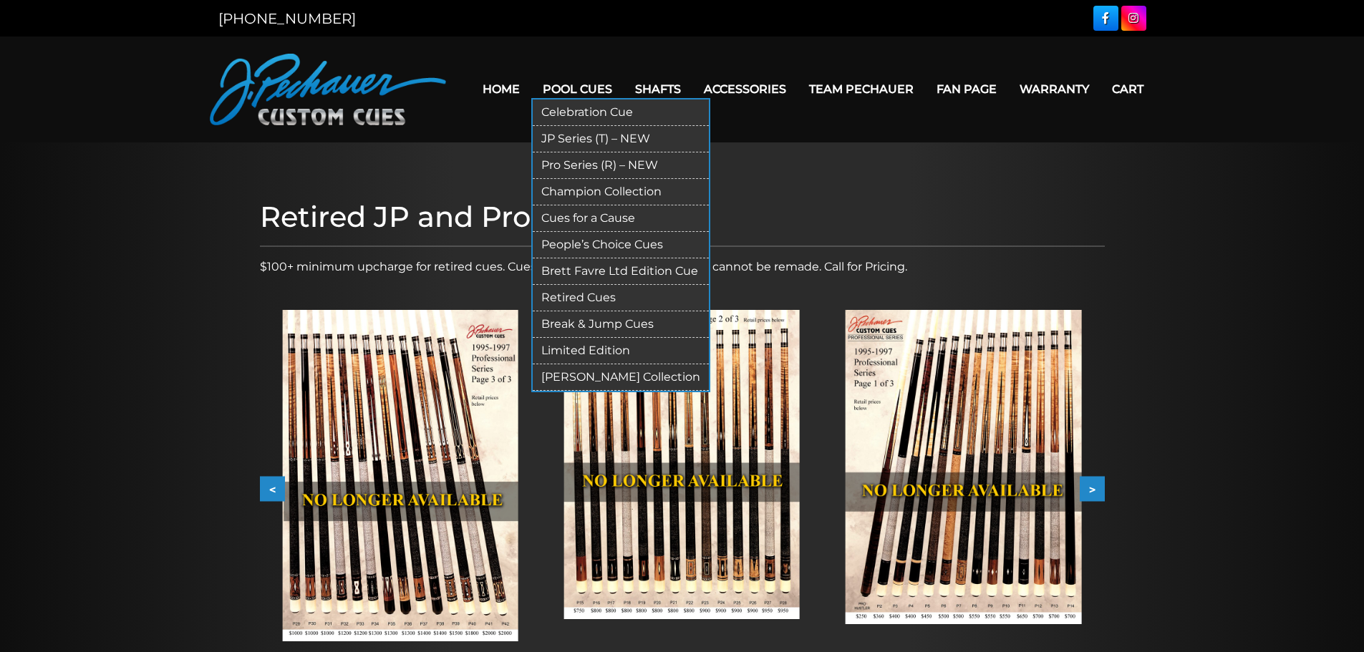
click at [569, 163] on link "Pro Series (R) – NEW" at bounding box center [621, 165] width 176 height 26
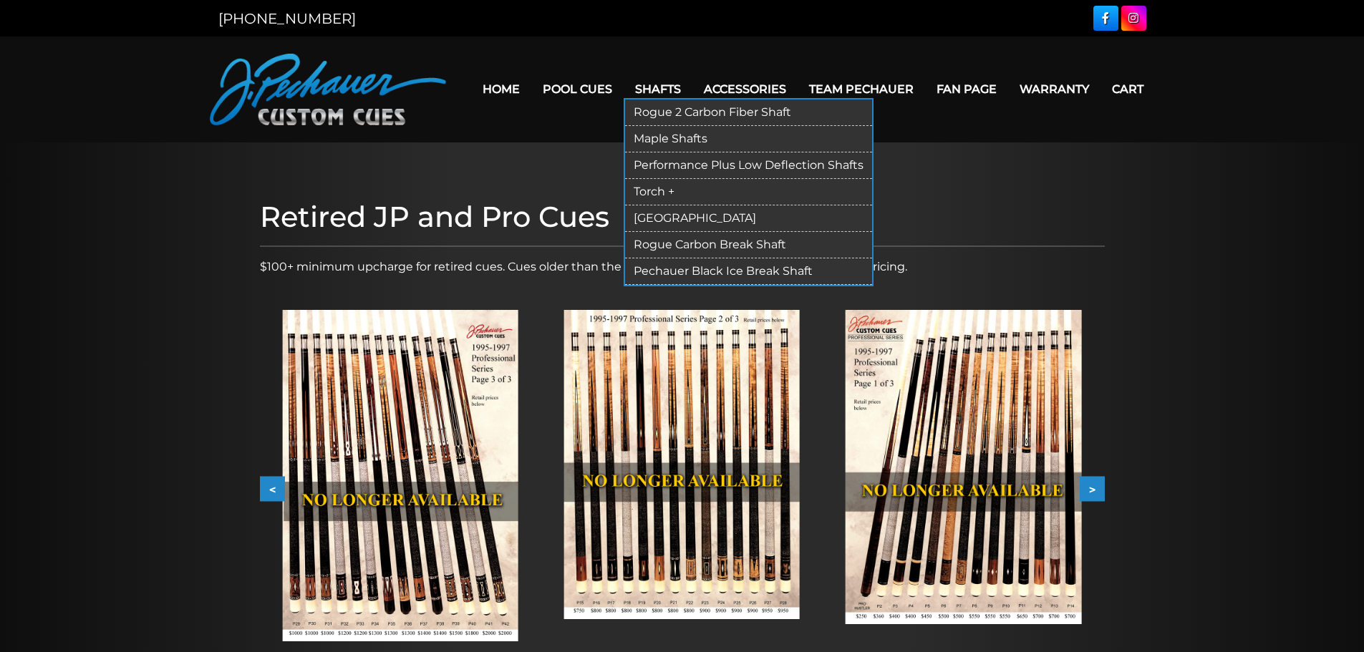
click at [662, 186] on link "Torch +" at bounding box center [748, 192] width 247 height 26
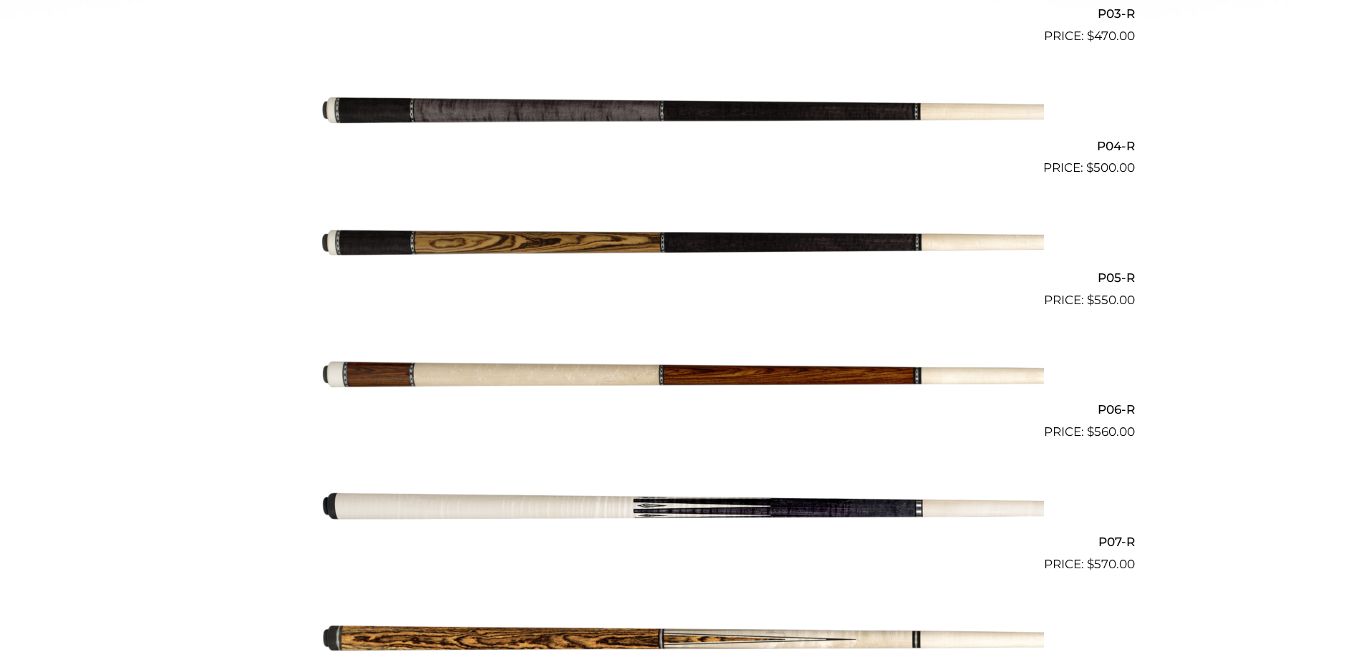
scroll to position [801, 0]
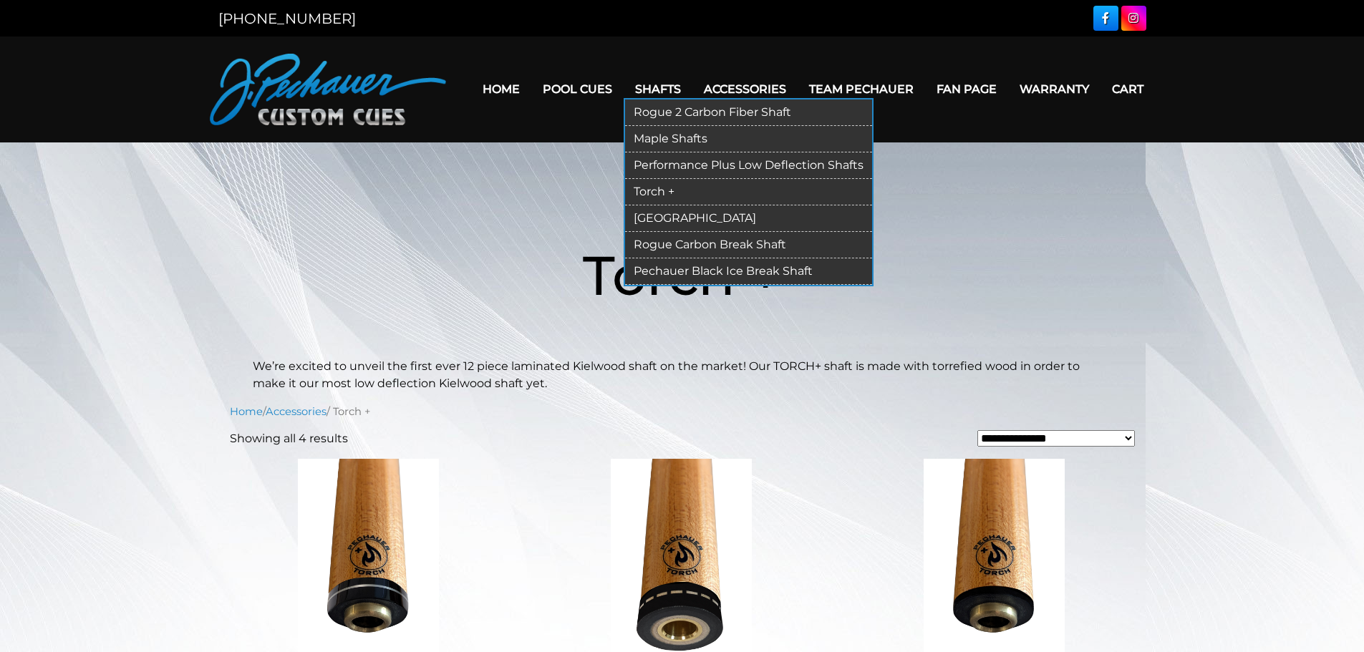
click at [654, 219] on link "[GEOGRAPHIC_DATA]" at bounding box center [748, 218] width 247 height 26
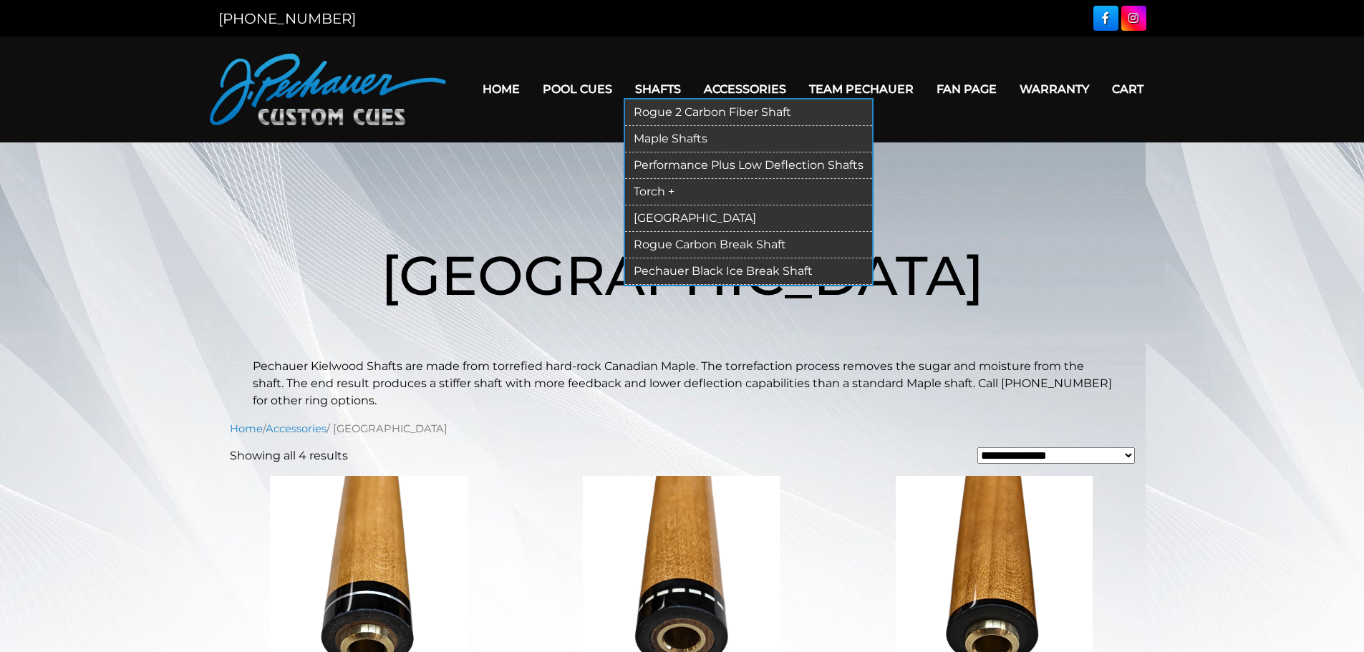
click at [655, 188] on link "Torch +" at bounding box center [748, 192] width 247 height 26
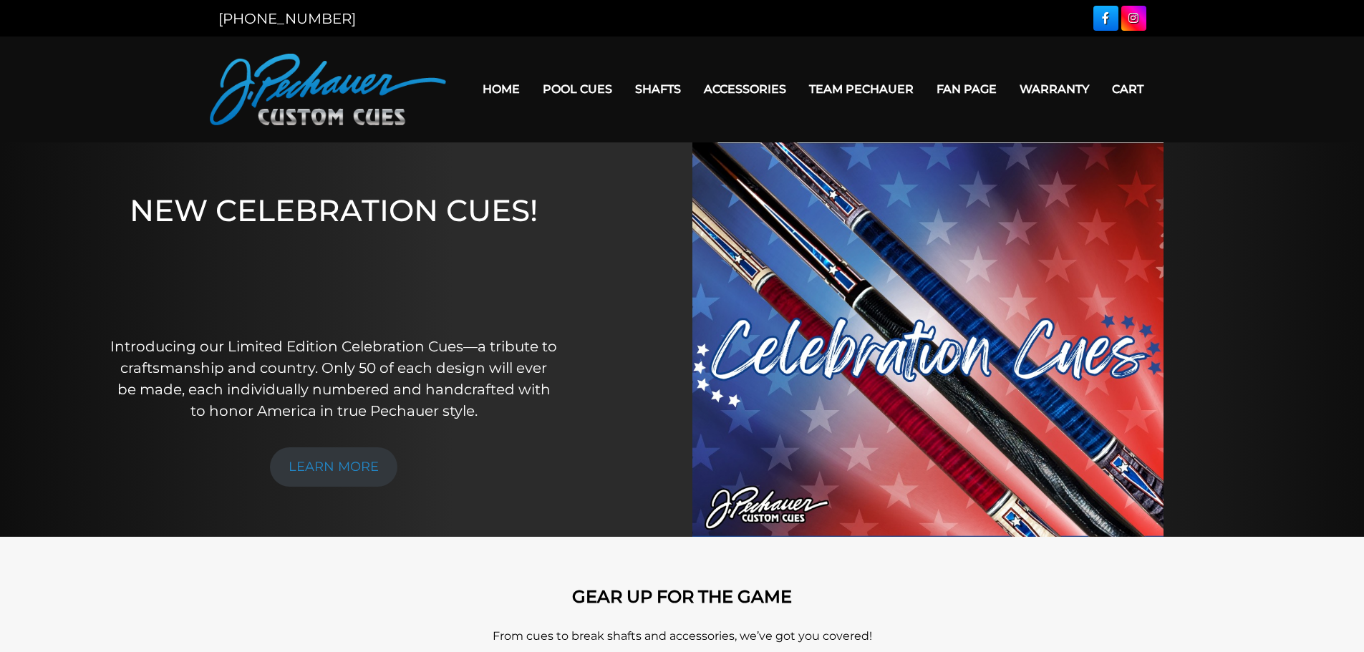
click at [502, 86] on link "Home" at bounding box center [501, 89] width 60 height 37
click at [952, 87] on link "Fan Page" at bounding box center [966, 89] width 83 height 37
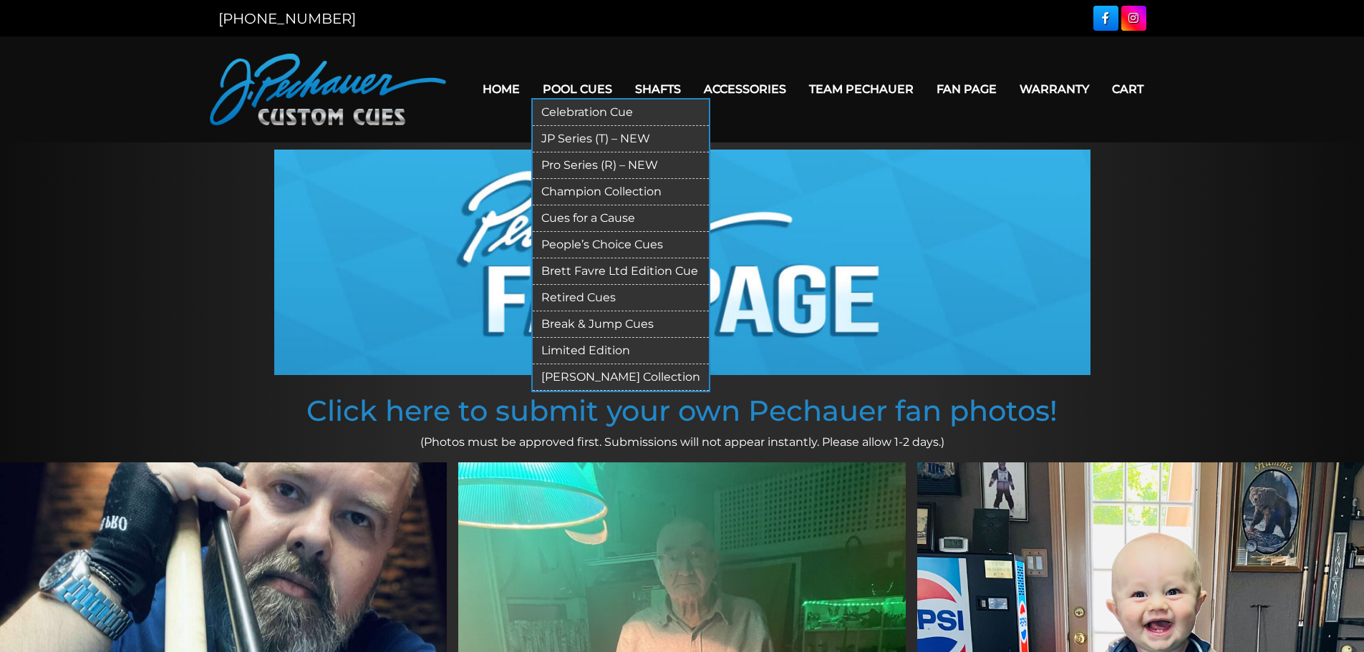
click at [602, 374] on link "[PERSON_NAME] Collection" at bounding box center [621, 377] width 176 height 26
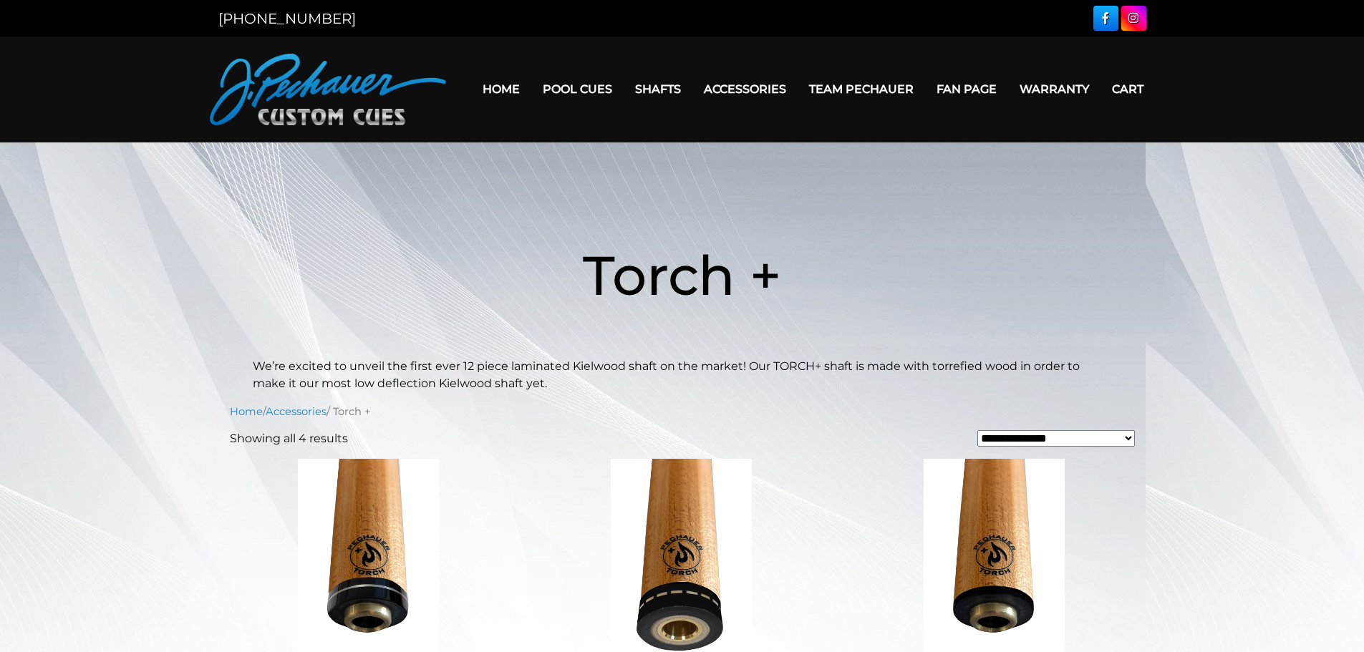
click at [356, 530] on img at bounding box center [369, 555] width 278 height 193
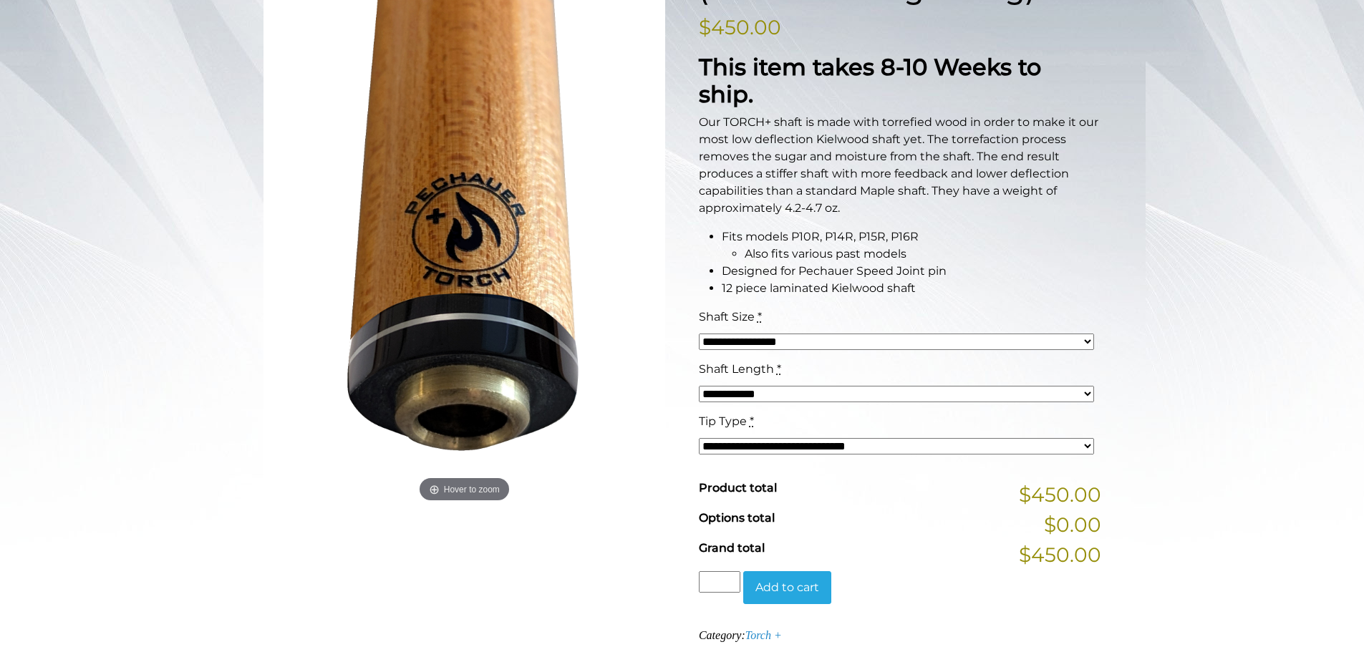
scroll to position [286, 0]
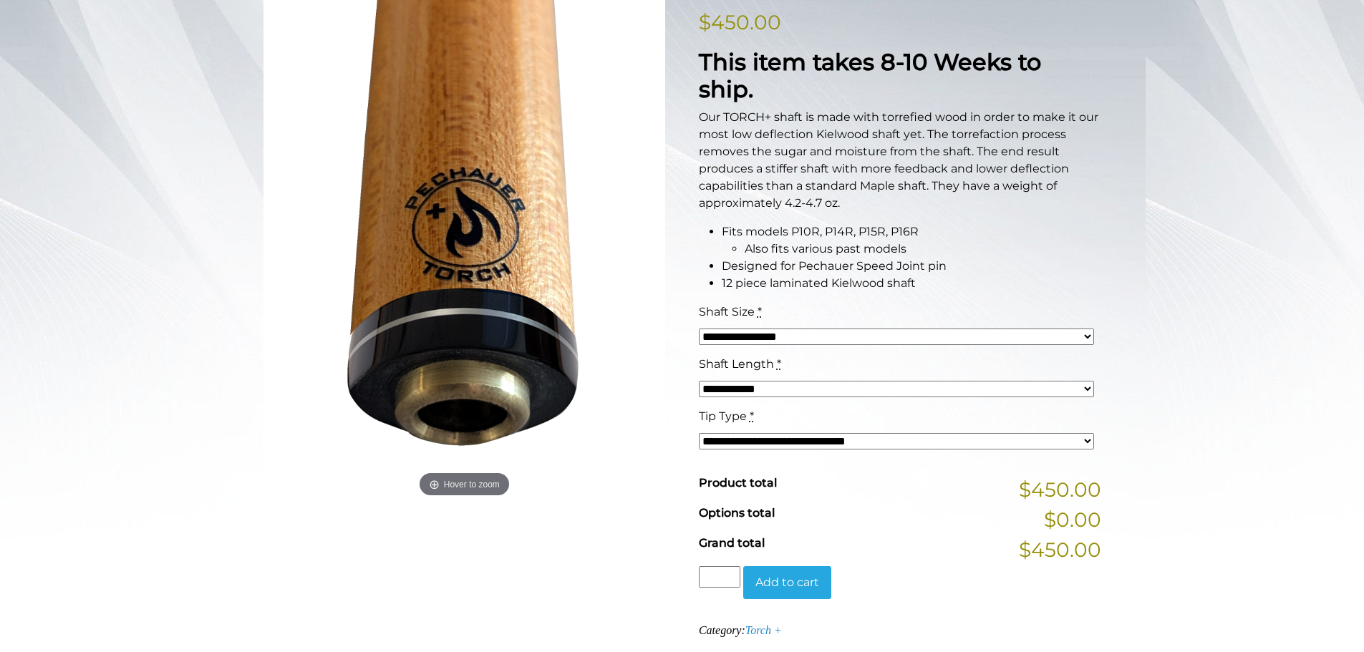
click at [783, 329] on select "**********" at bounding box center [896, 337] width 395 height 16
select select "*****"
click at [699, 329] on select "**********" at bounding box center [896, 337] width 395 height 16
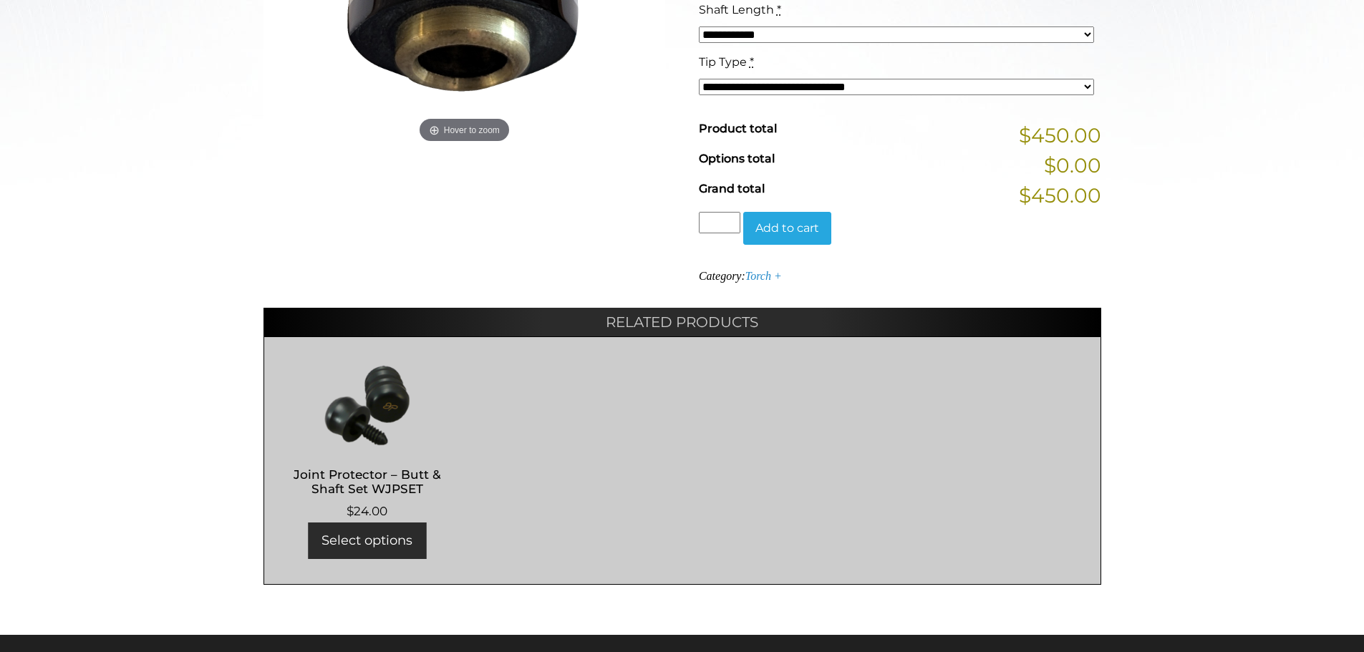
scroll to position [644, 0]
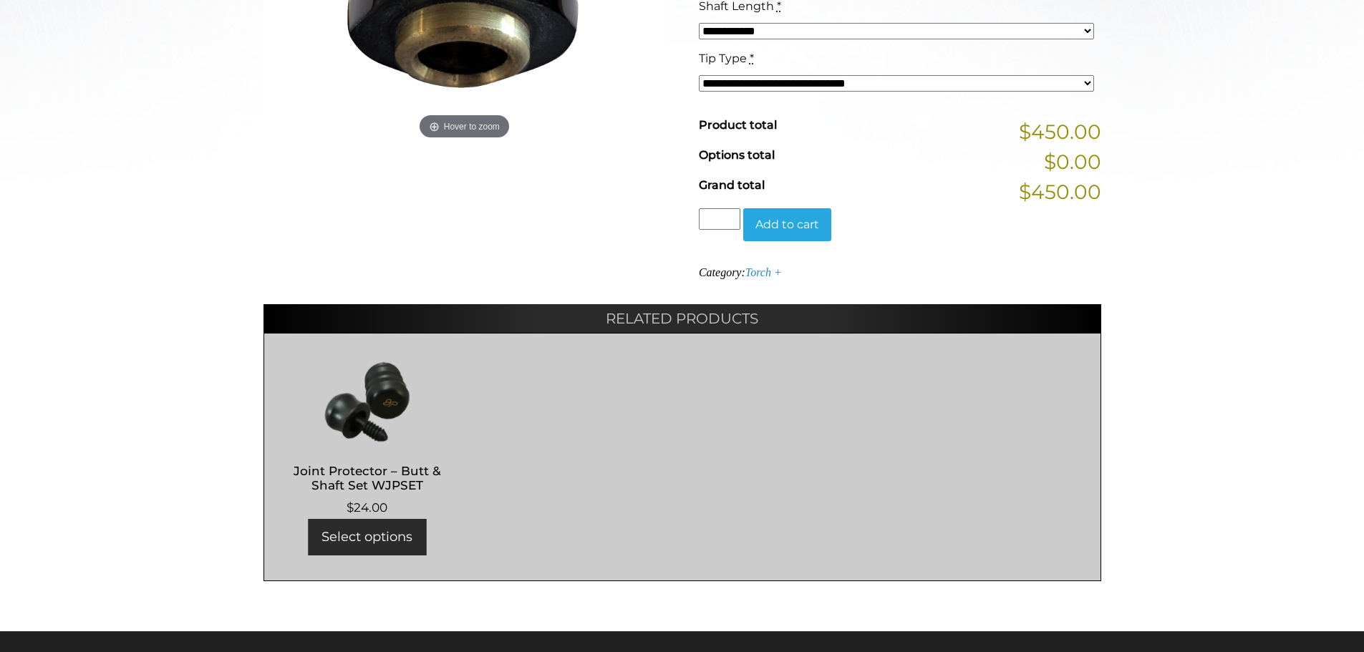
click at [789, 208] on button "Add to cart" at bounding box center [787, 224] width 88 height 33
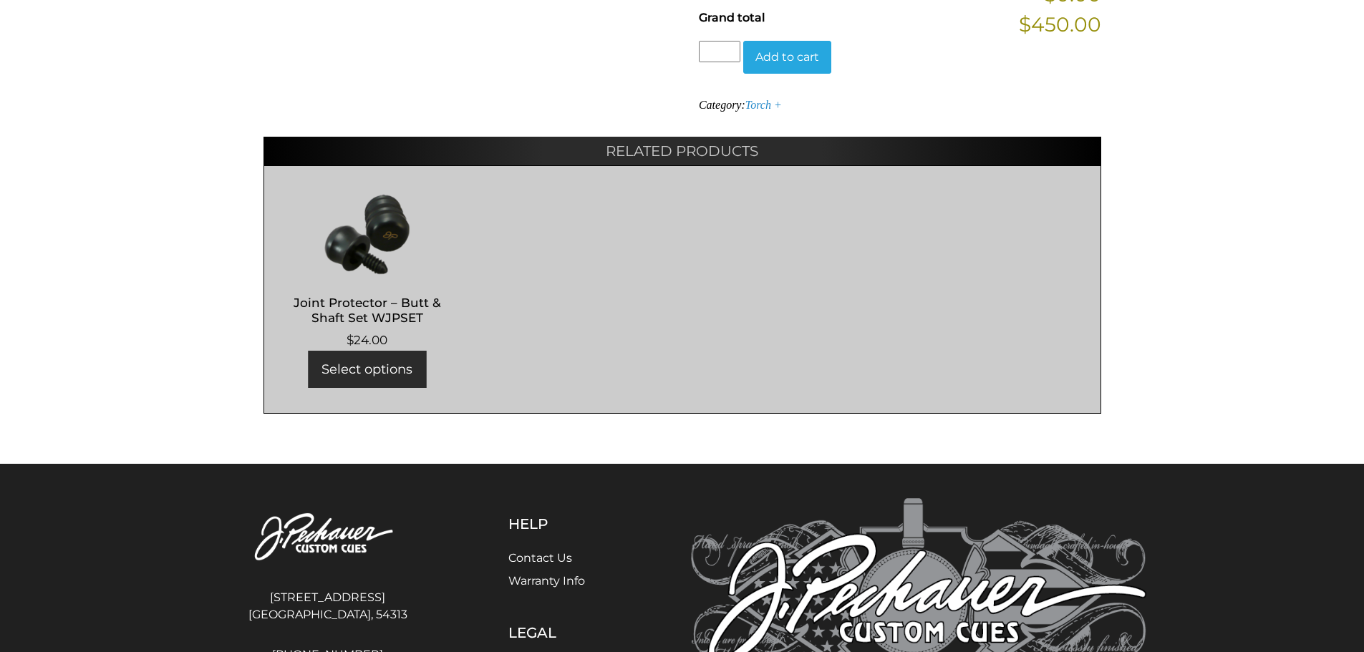
scroll to position [896, 0]
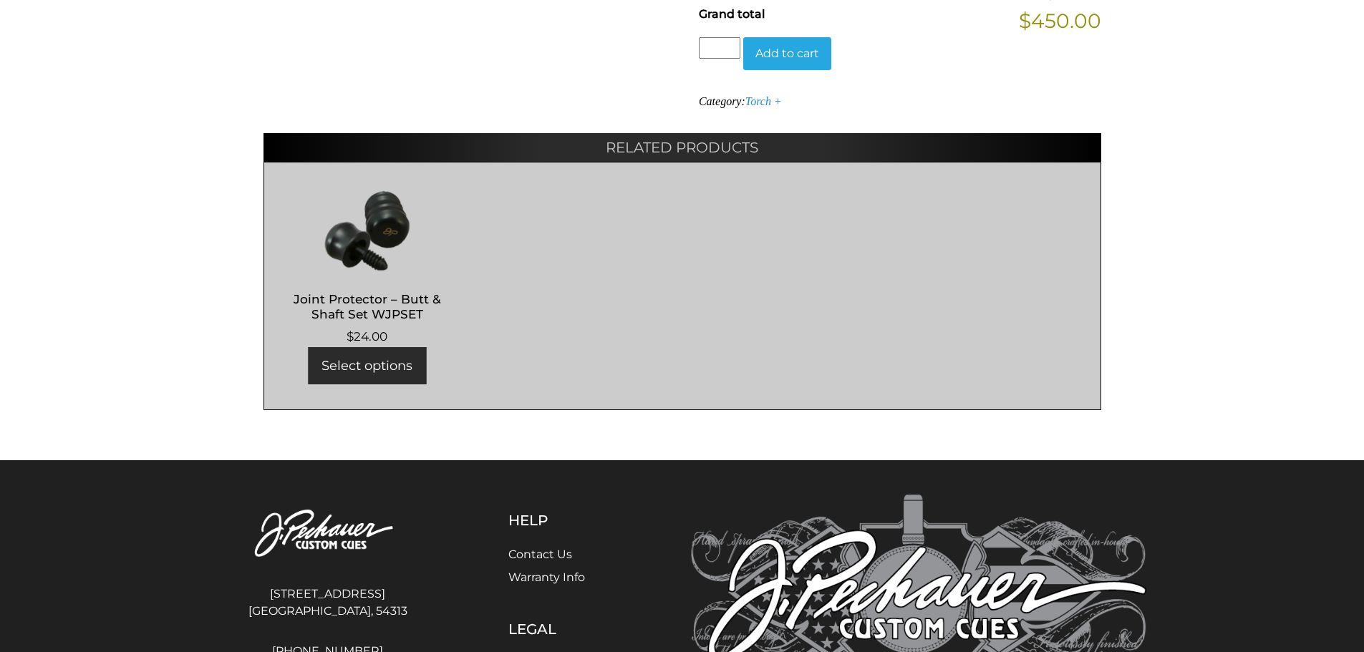
click at [377, 347] on link "Select options" at bounding box center [367, 365] width 118 height 37
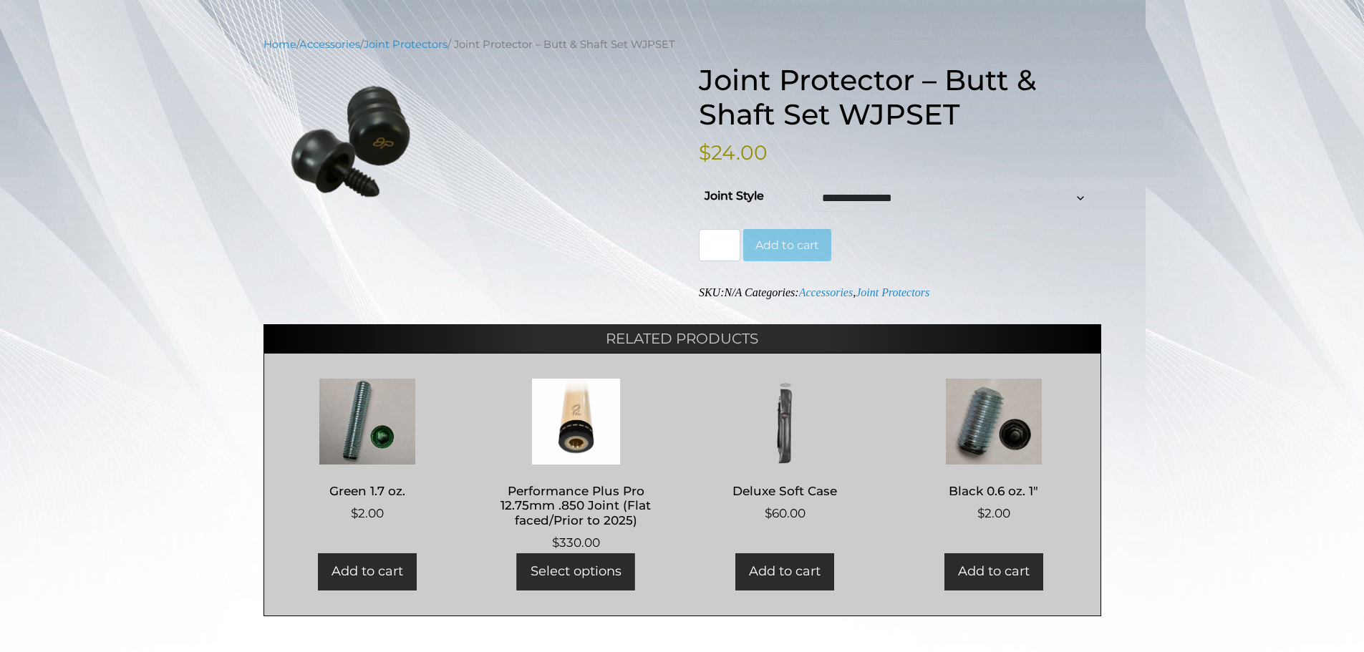
scroll to position [151, 0]
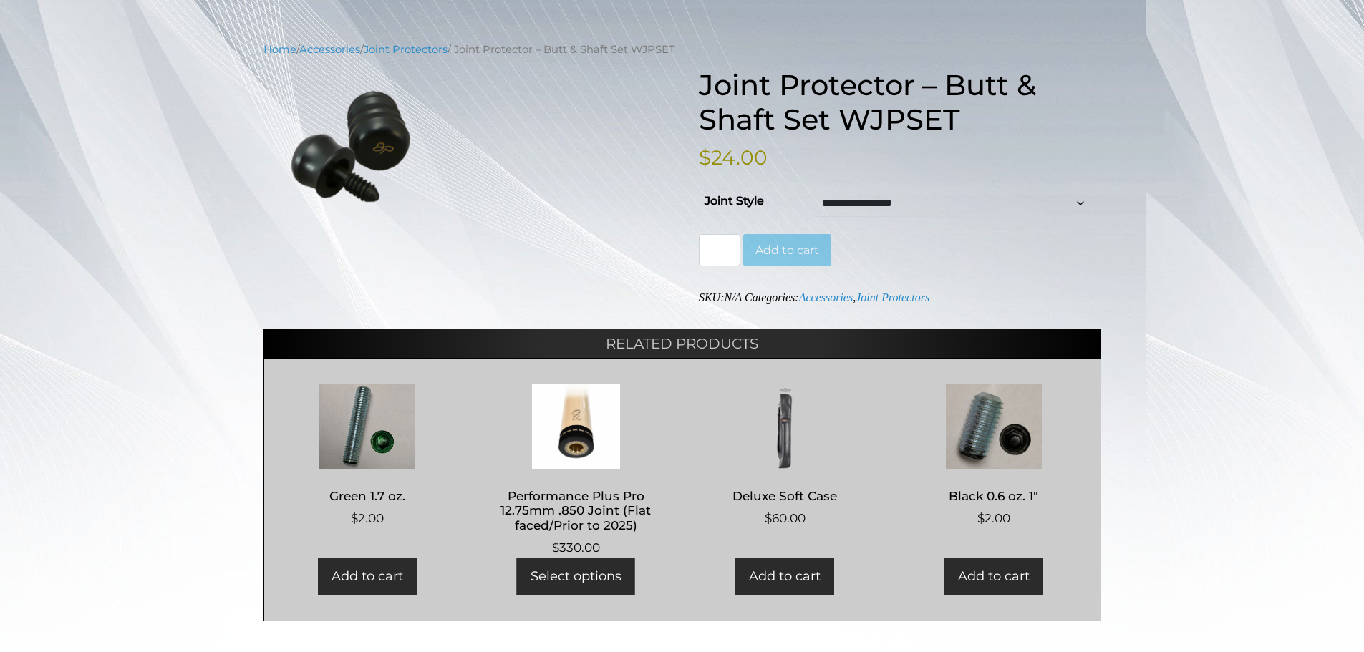
click at [900, 198] on select "**********" at bounding box center [953, 203] width 283 height 27
select select "**********"
click at [812, 190] on select "**********" at bounding box center [953, 203] width 283 height 27
click at [800, 254] on button "Add to cart" at bounding box center [787, 250] width 88 height 33
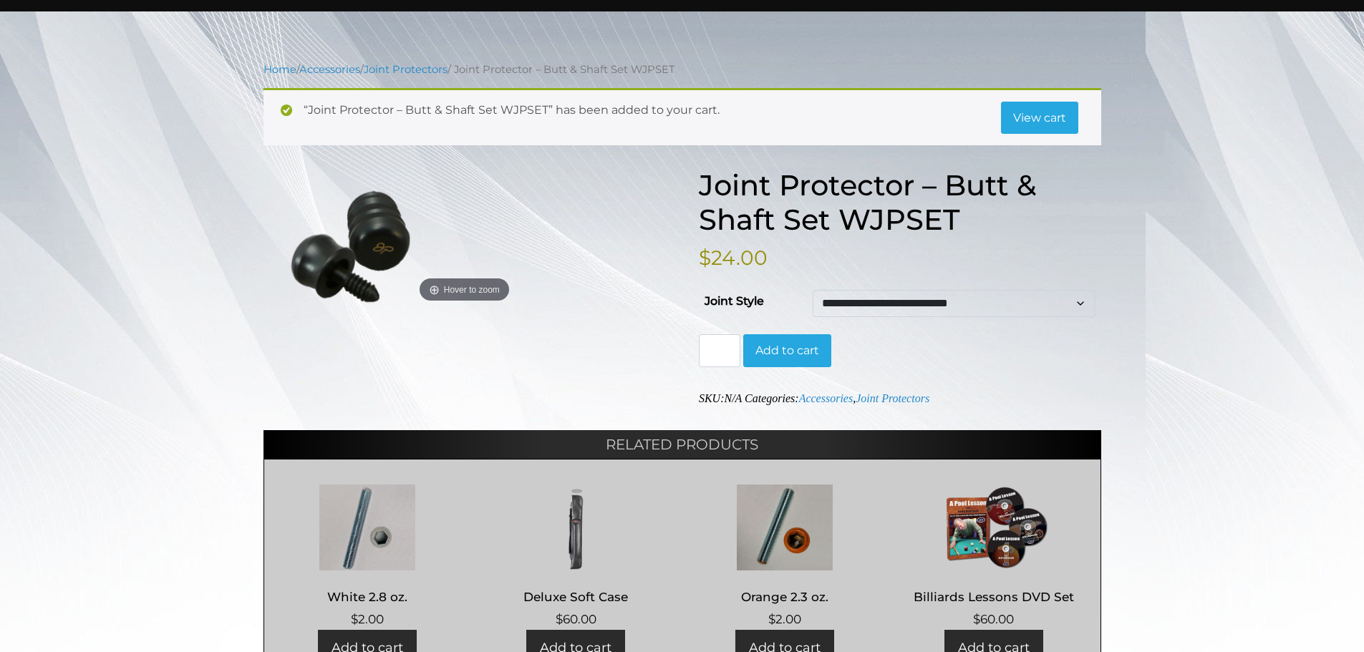
scroll to position [122, 0]
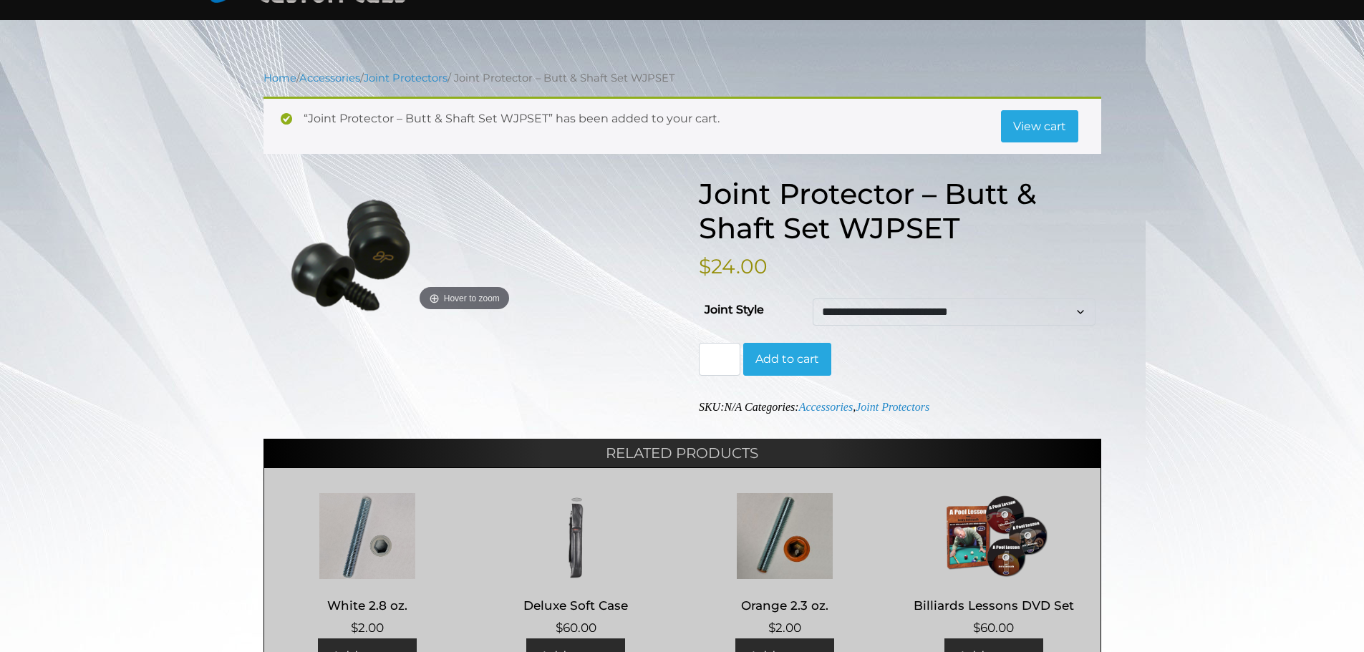
click at [888, 314] on select "**********" at bounding box center [953, 311] width 283 height 27
click at [812, 298] on select "**********" at bounding box center [953, 311] width 283 height 27
select select "******"
click at [1037, 128] on link "View cart" at bounding box center [1039, 126] width 77 height 33
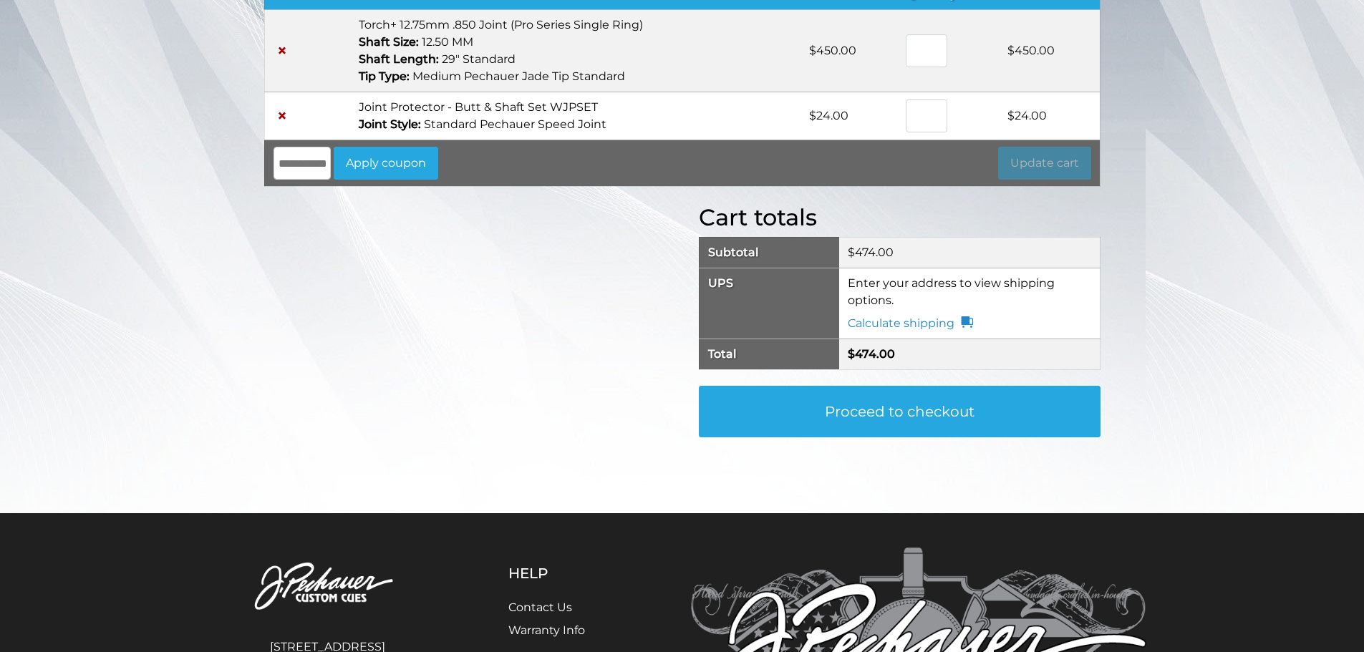
scroll to position [215, 0]
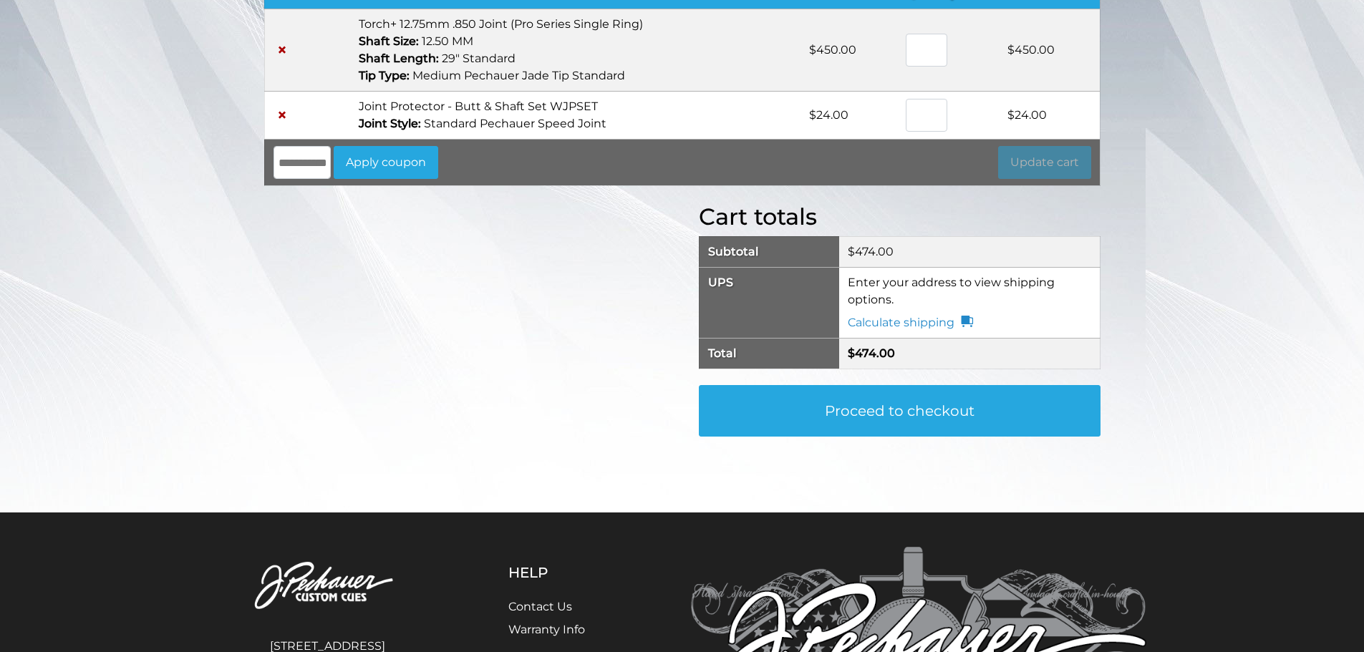
click at [888, 409] on link "Proceed to checkout" at bounding box center [900, 411] width 402 height 52
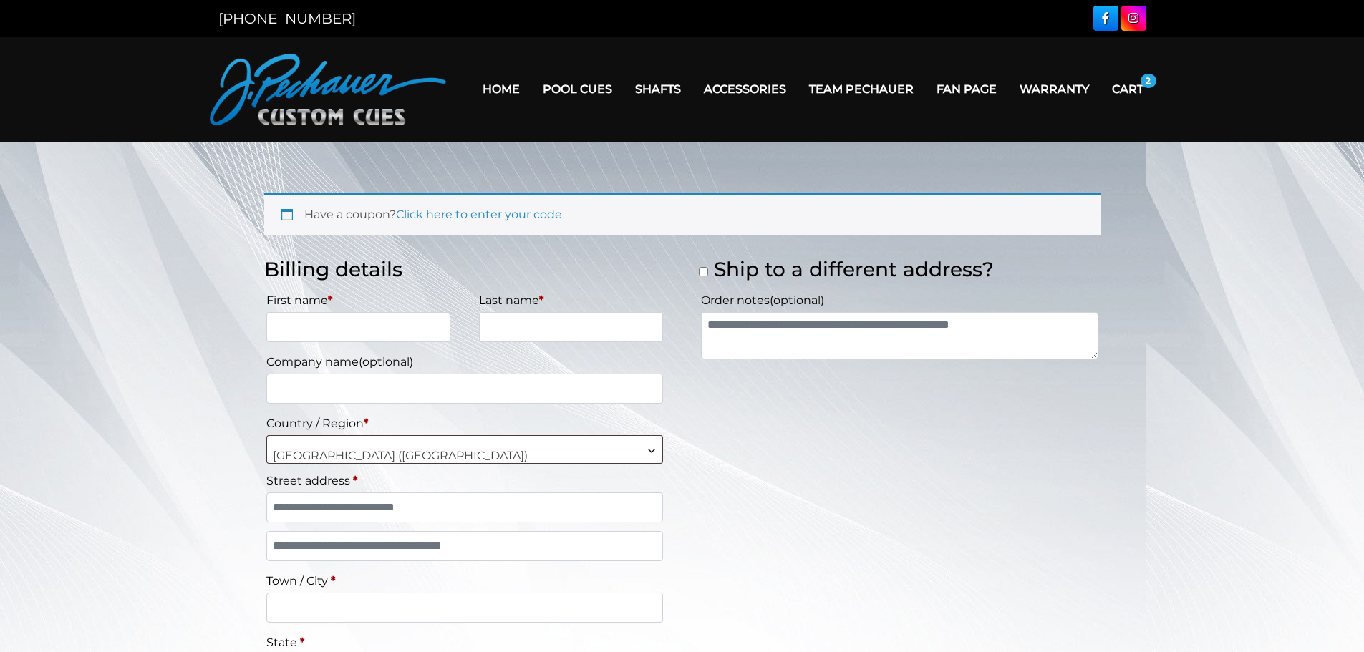
click at [1130, 83] on link "Cart" at bounding box center [1127, 89] width 54 height 37
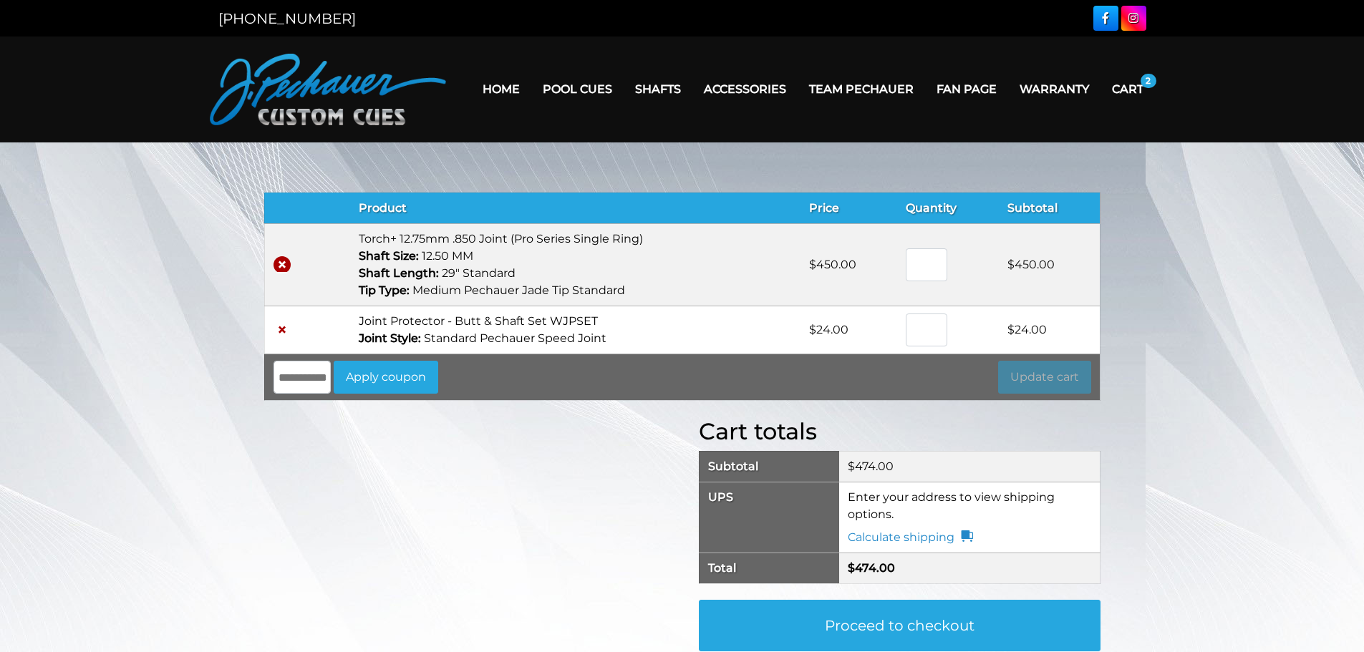
click at [283, 266] on link "×" at bounding box center [281, 264] width 17 height 17
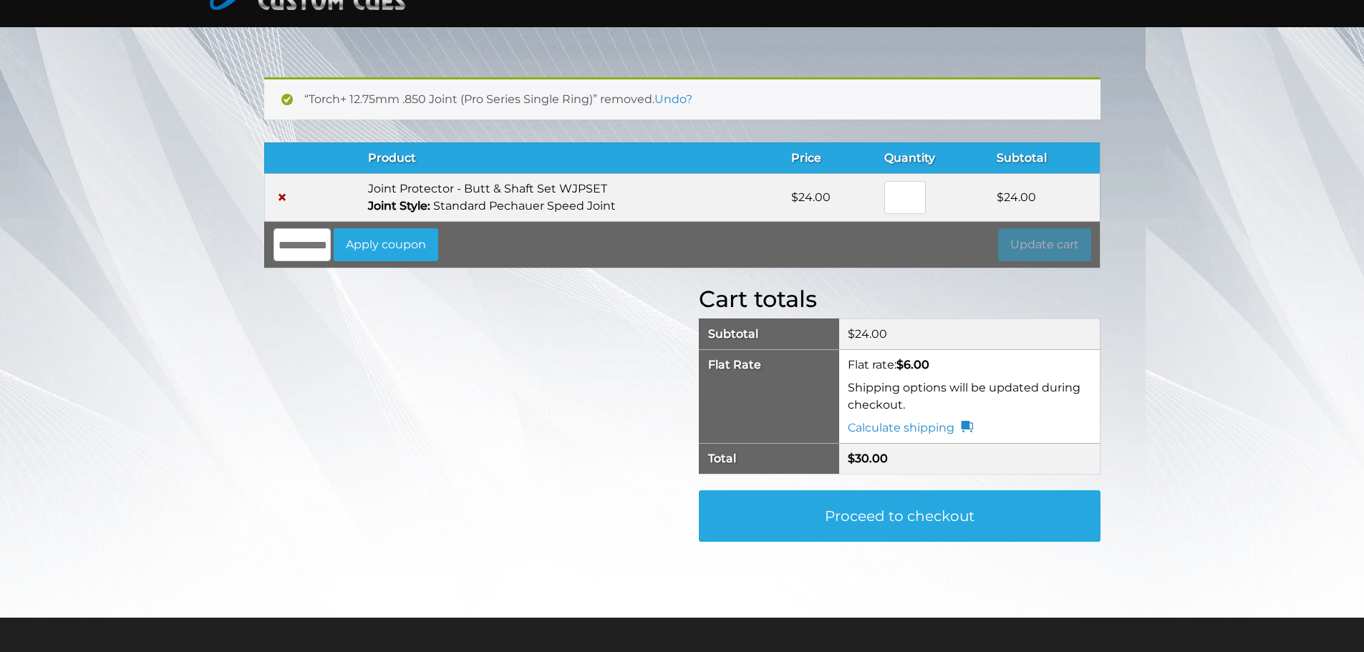
scroll to position [121, 0]
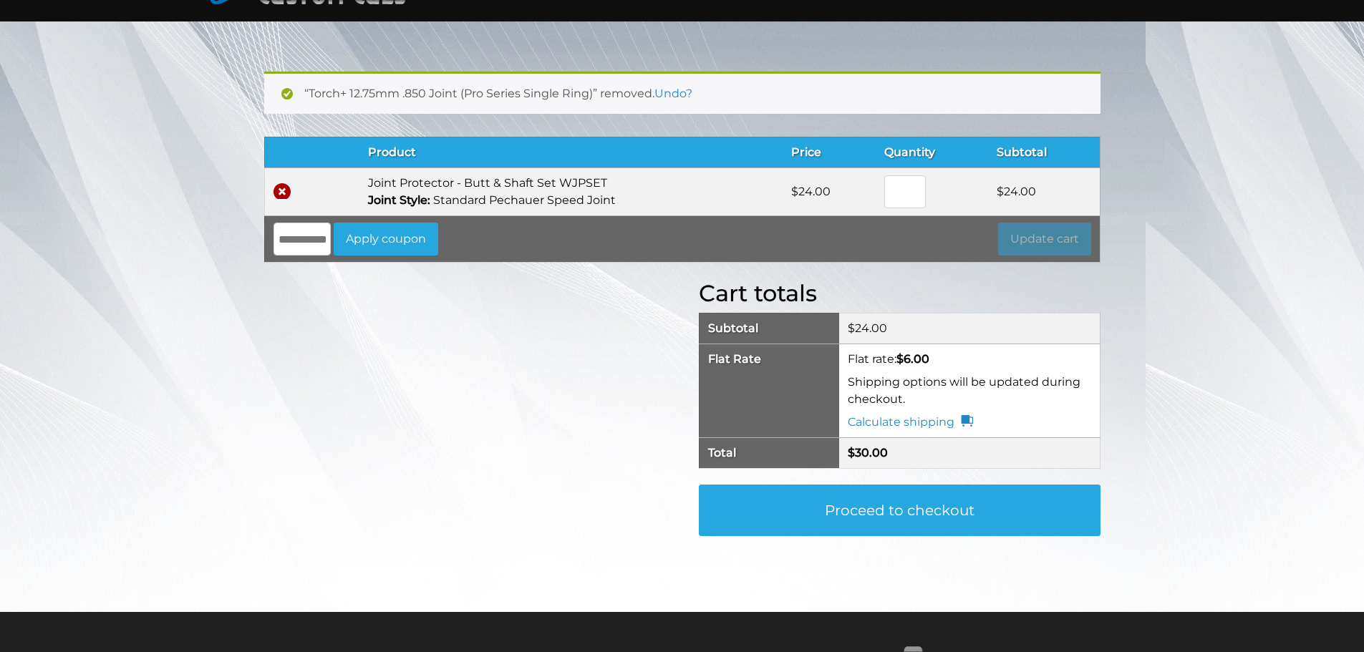
click at [281, 194] on link "×" at bounding box center [281, 191] width 17 height 17
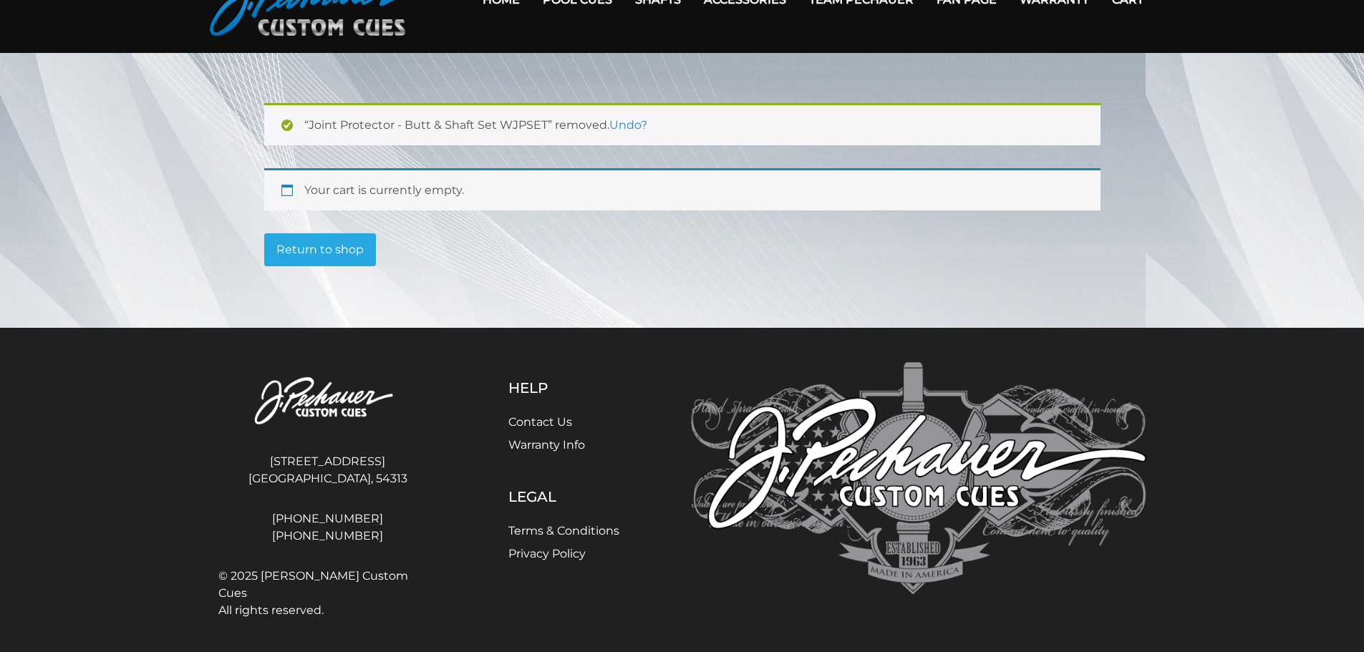
scroll to position [0, 0]
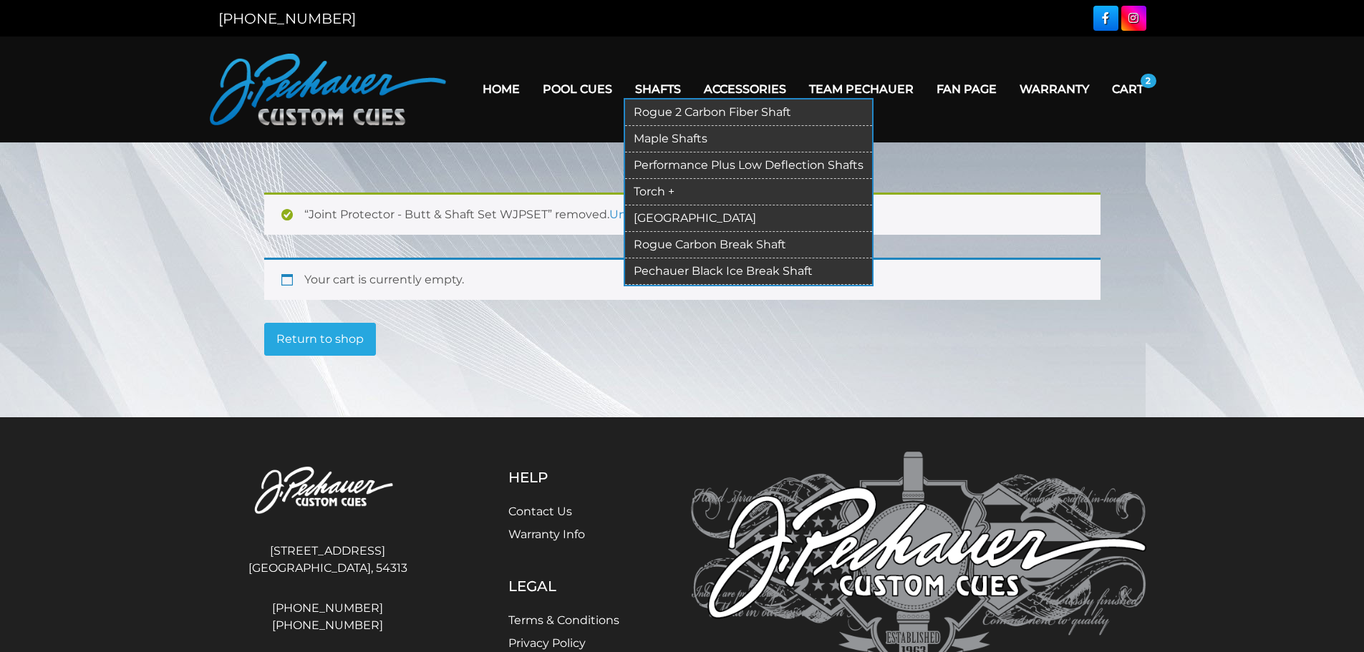
click at [651, 193] on link "Torch +" at bounding box center [748, 192] width 247 height 26
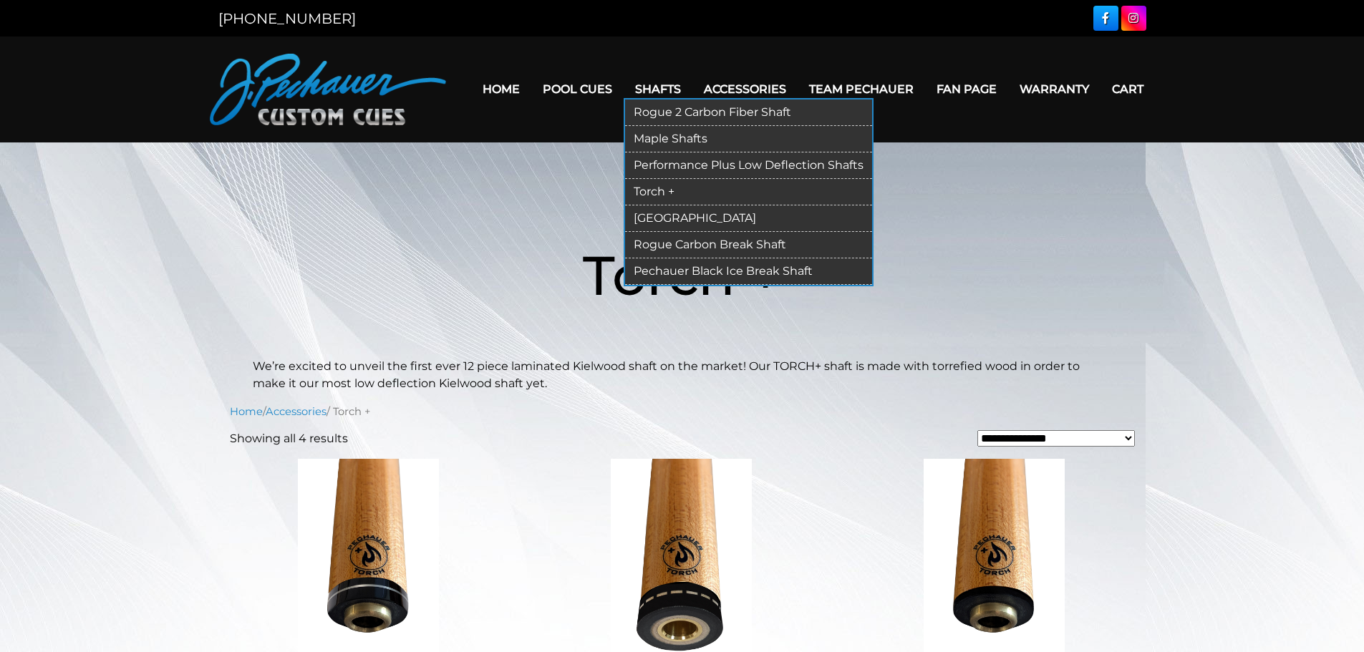
click at [666, 81] on link "Shafts" at bounding box center [657, 89] width 69 height 37
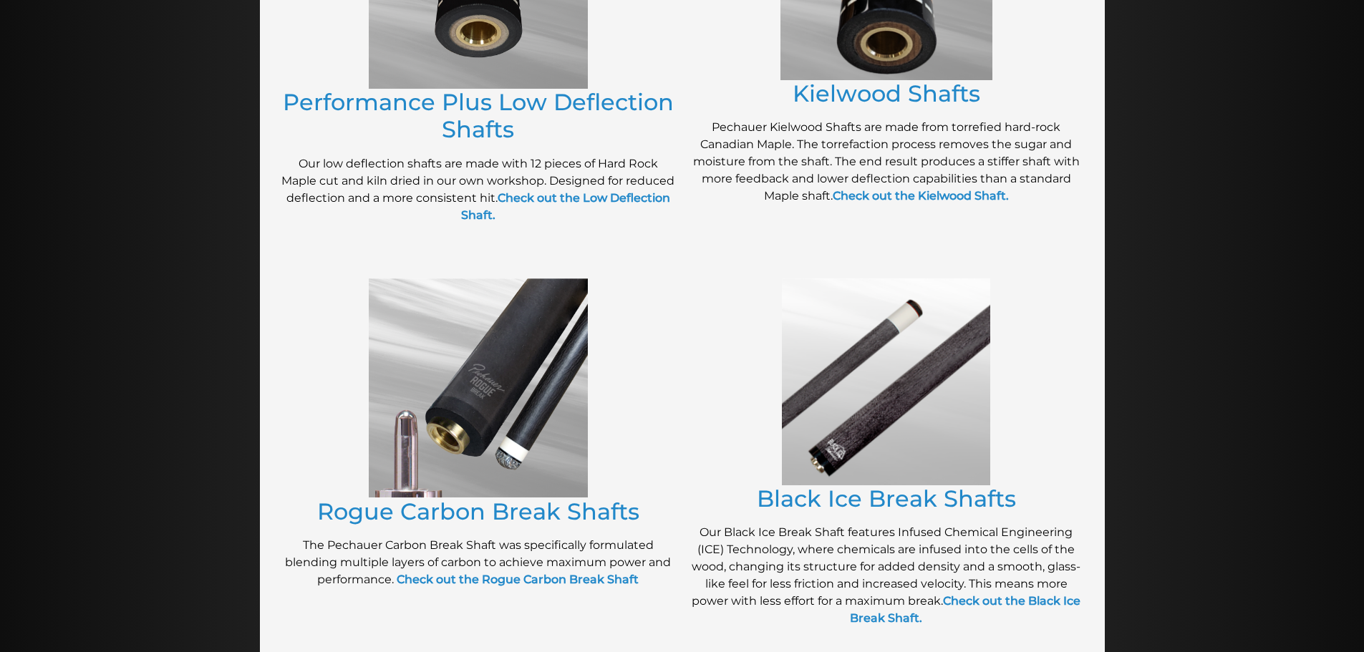
scroll to position [849, 0]
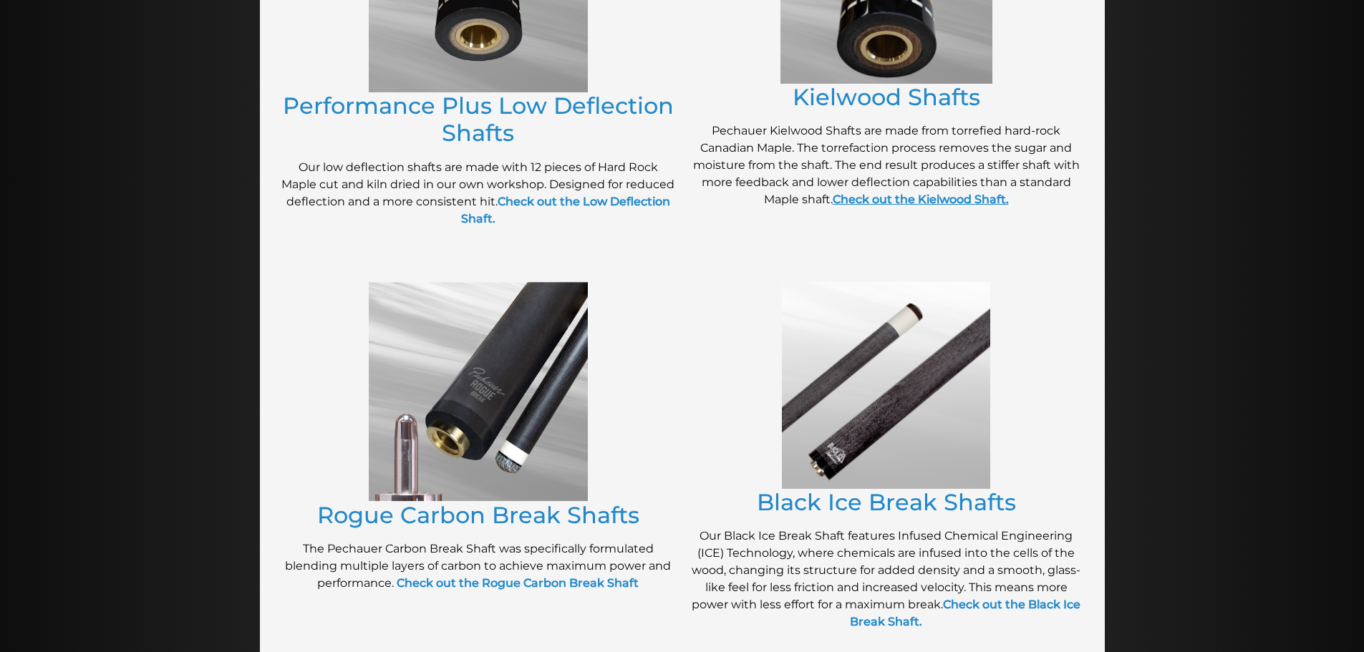
click at [893, 199] on strong "Check out the Kielwood Shaft." at bounding box center [920, 200] width 176 height 14
